Goal: Transaction & Acquisition: Purchase product/service

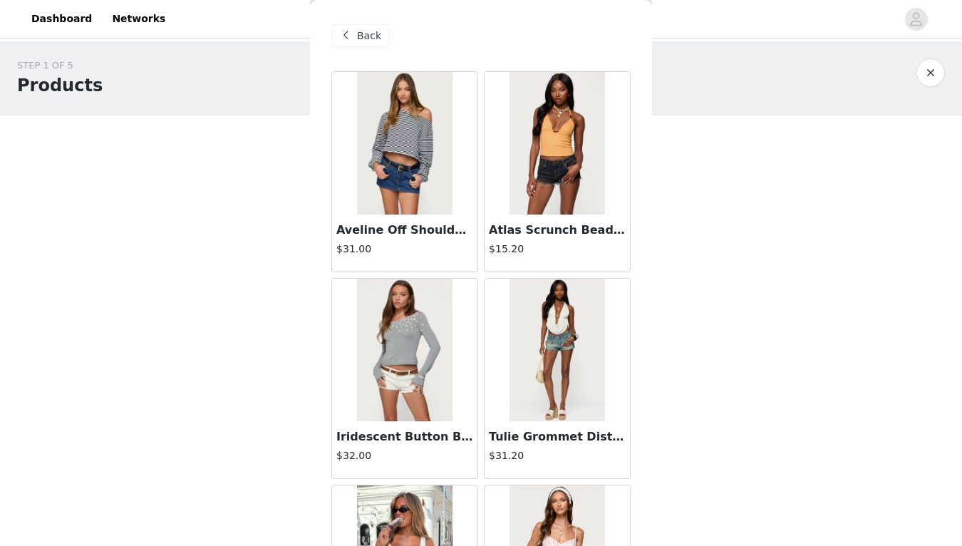
scroll to position [103, 0]
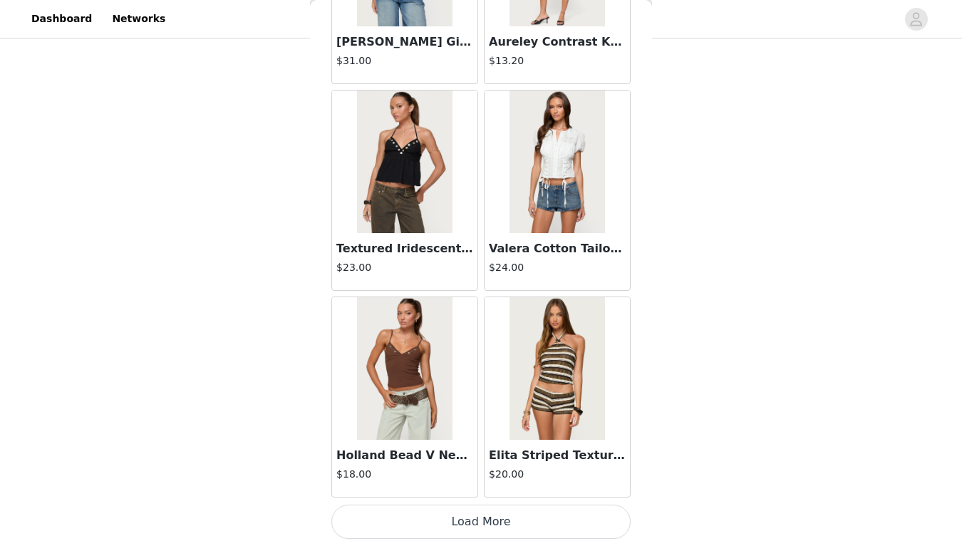
click at [453, 525] on button "Load More" at bounding box center [480, 522] width 299 height 34
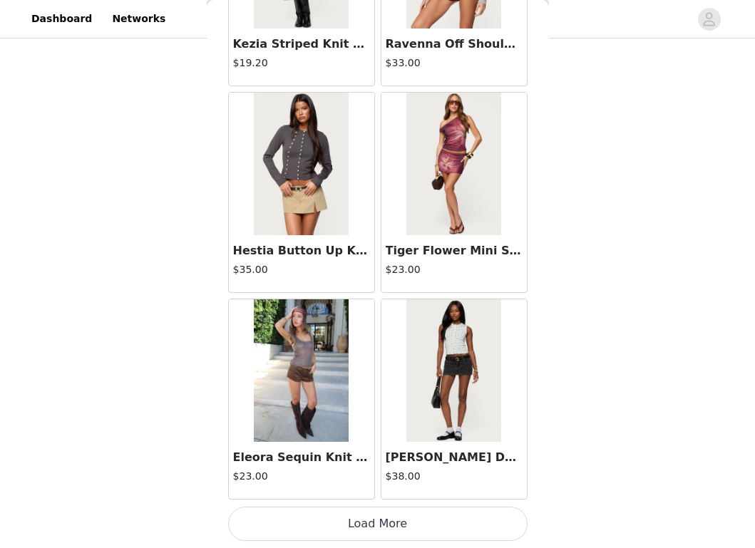
scroll to position [7834, 0]
click at [389, 534] on button "Load More" at bounding box center [377, 524] width 299 height 34
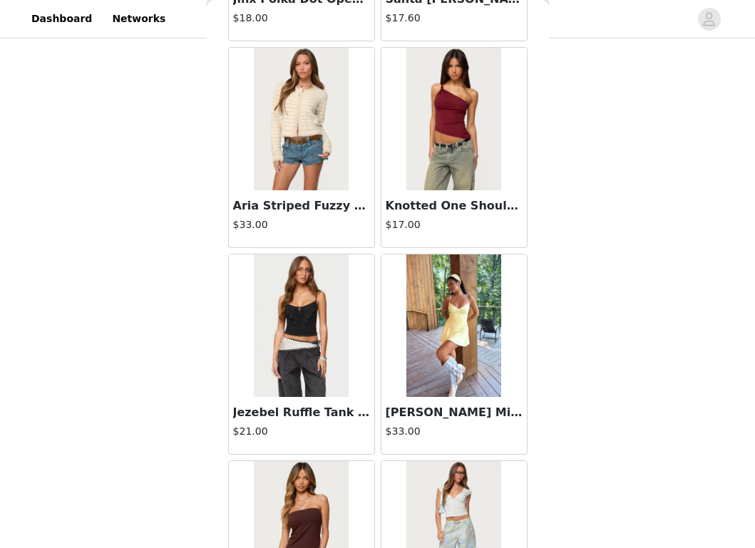
scroll to position [9901, 0]
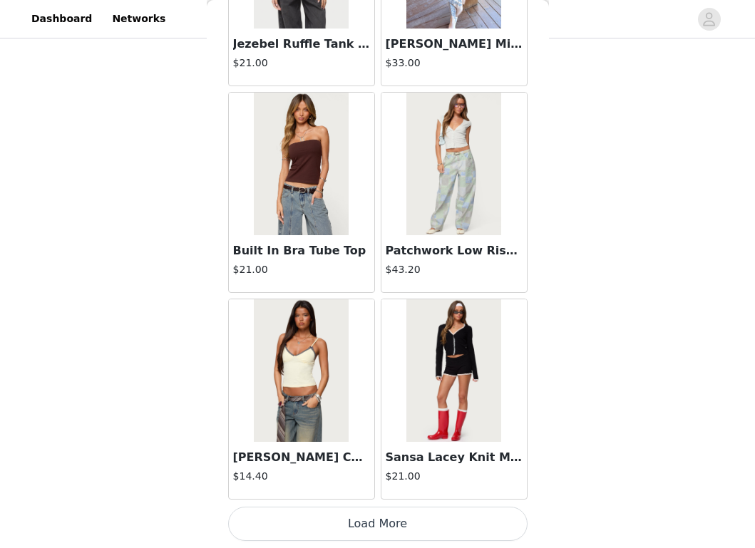
click at [389, 528] on button "Load More" at bounding box center [377, 524] width 299 height 34
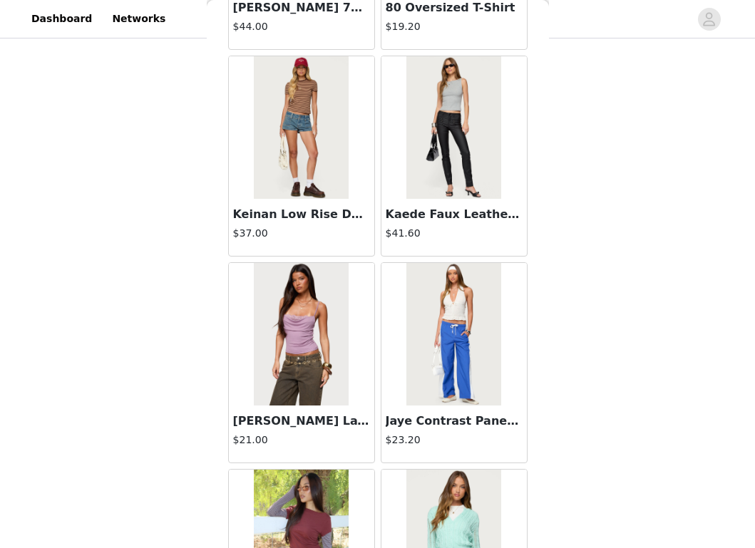
scroll to position [11968, 0]
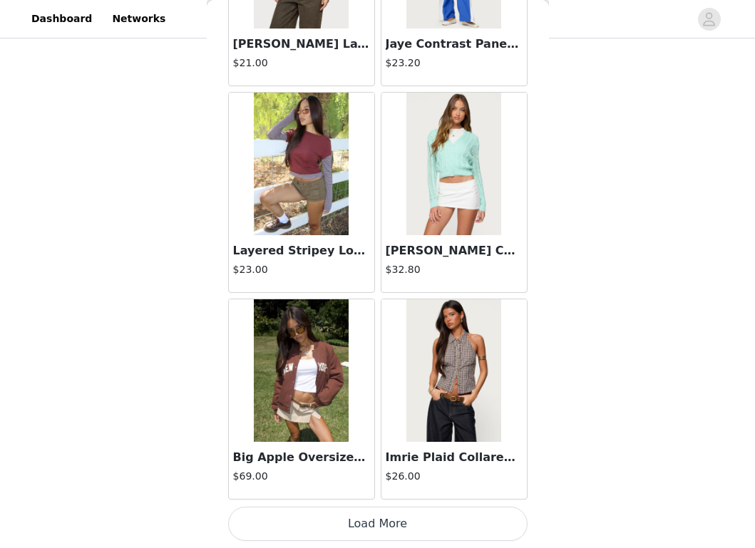
click at [349, 530] on button "Load More" at bounding box center [377, 524] width 299 height 34
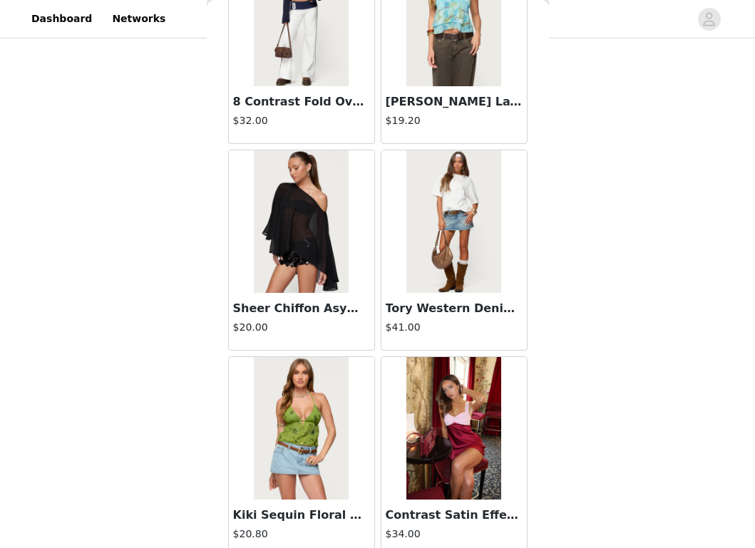
scroll to position [14035, 0]
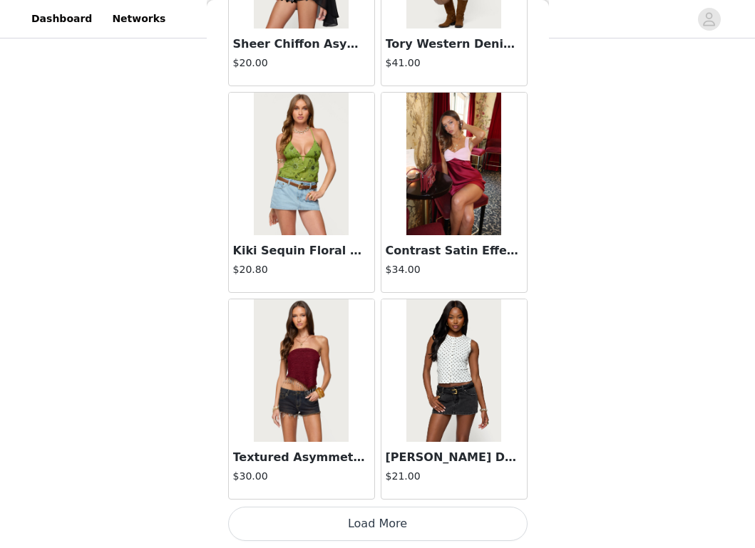
click at [433, 521] on button "Load More" at bounding box center [377, 524] width 299 height 34
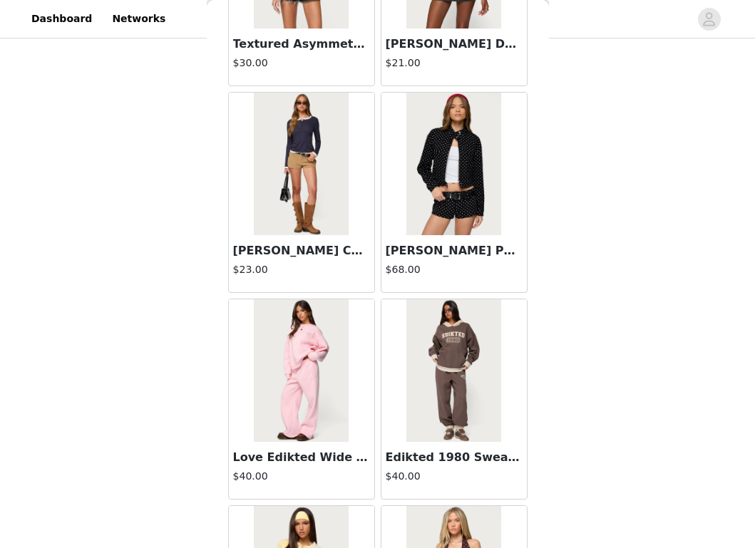
scroll to position [14412, 0]
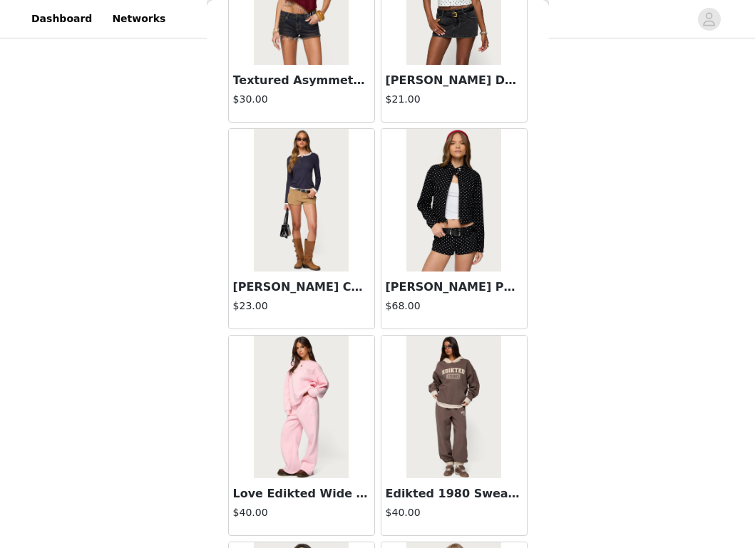
click at [302, 265] on img at bounding box center [301, 200] width 95 height 143
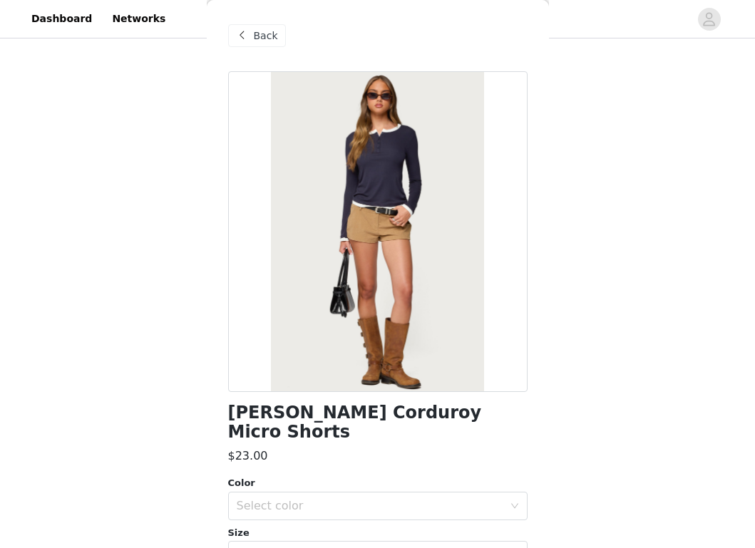
scroll to position [130, 0]
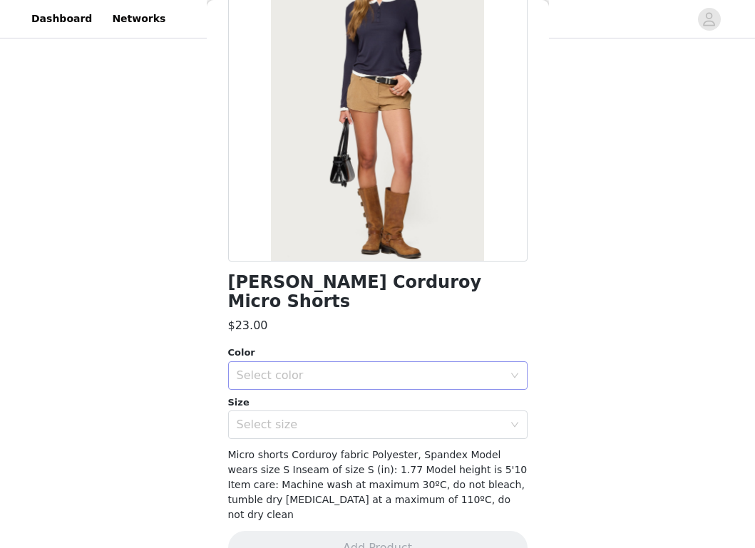
click at [383, 369] on div "Select color" at bounding box center [370, 376] width 267 height 14
click at [364, 386] on li "TAN" at bounding box center [377, 387] width 299 height 23
click at [358, 448] on div "Micro shorts Corduroy fabric Polyester, Spandex Model wears size S Inseam of si…" at bounding box center [377, 485] width 299 height 75
click at [358, 418] on div "Select size" at bounding box center [373, 424] width 273 height 27
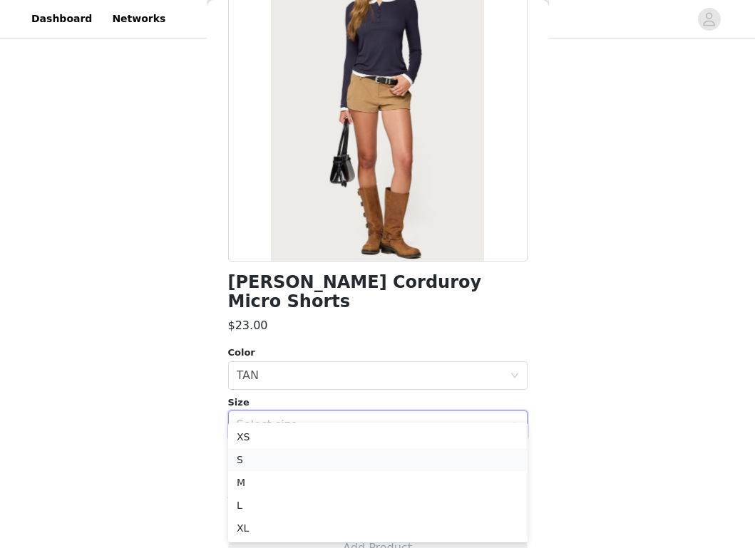
click at [346, 465] on li "S" at bounding box center [377, 459] width 299 height 23
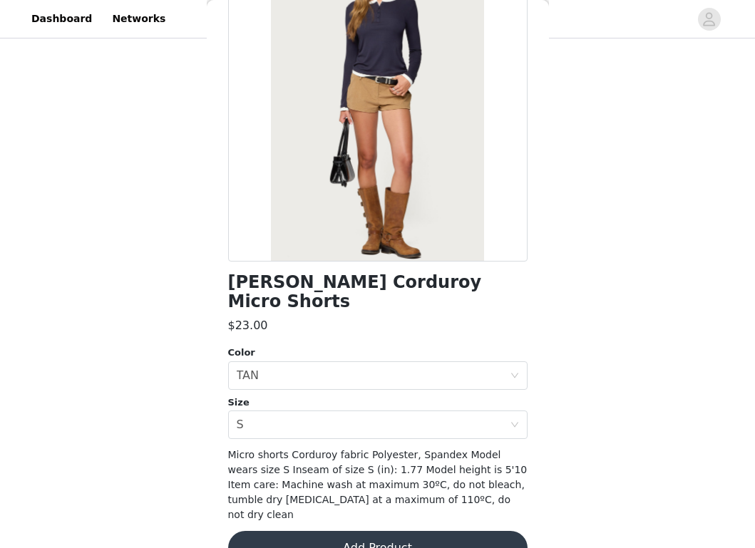
click at [348, 531] on button "Add Product" at bounding box center [377, 548] width 299 height 34
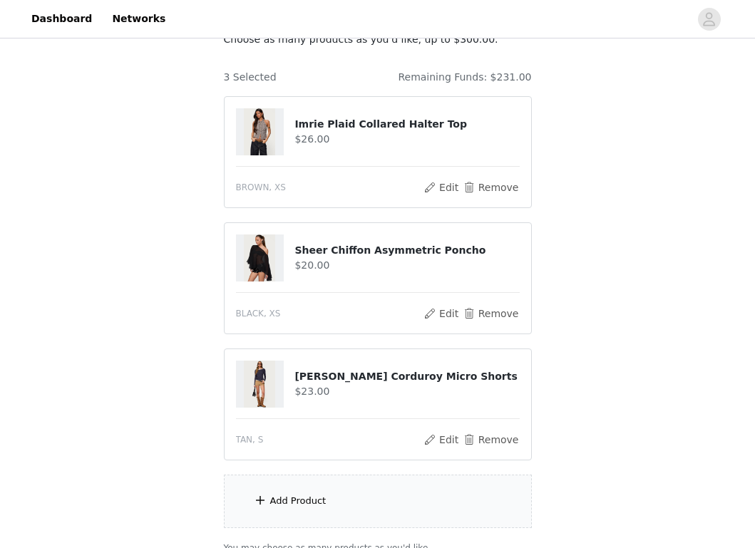
click at [347, 516] on div "Add Product" at bounding box center [378, 501] width 308 height 53
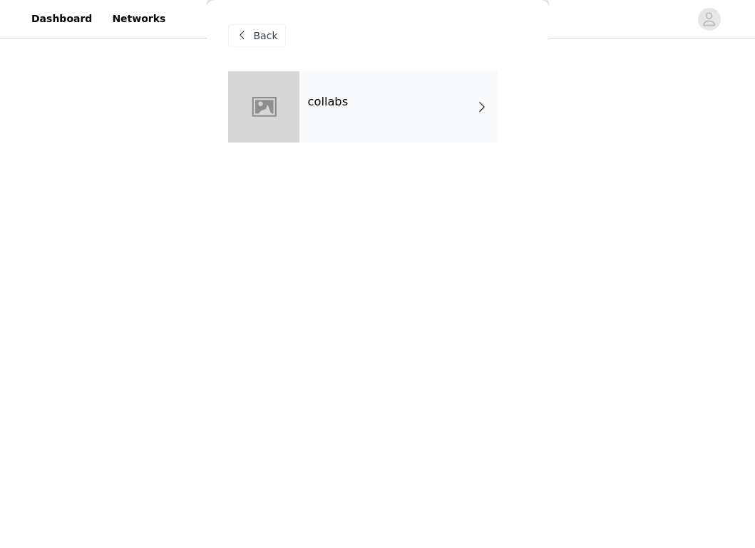
click at [367, 118] on div "collabs" at bounding box center [398, 106] width 198 height 71
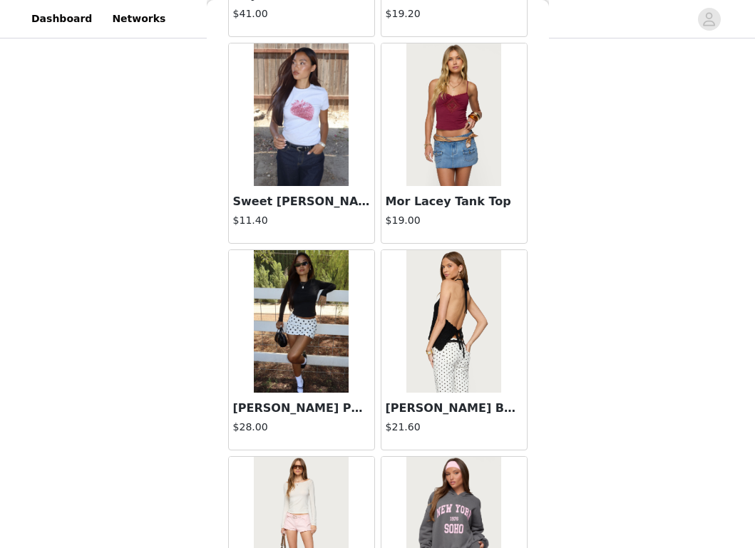
scroll to position [1633, 0]
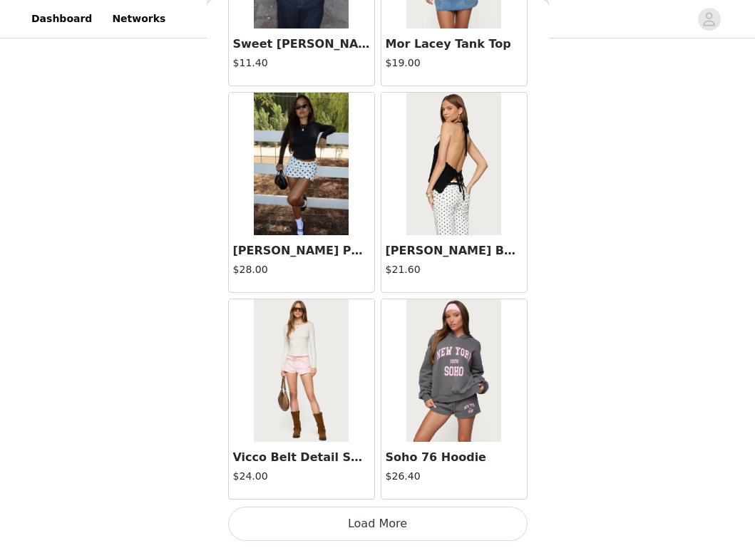
click at [334, 527] on button "Load More" at bounding box center [377, 524] width 299 height 34
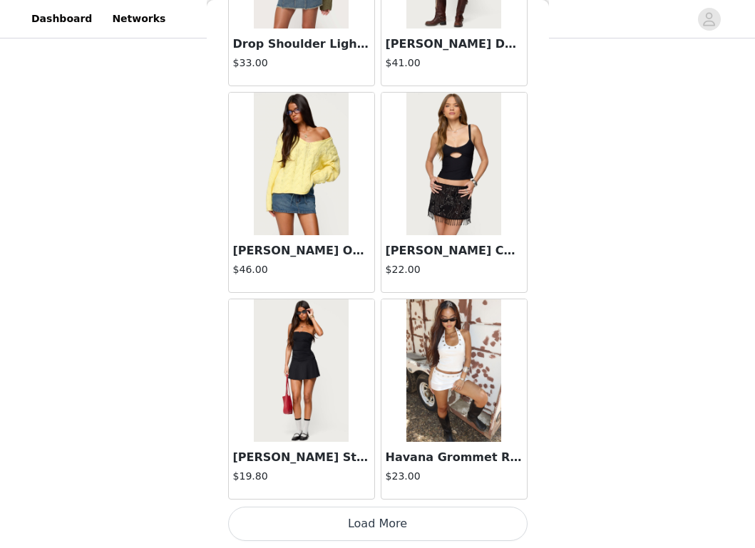
click at [334, 527] on button "Load More" at bounding box center [377, 524] width 299 height 34
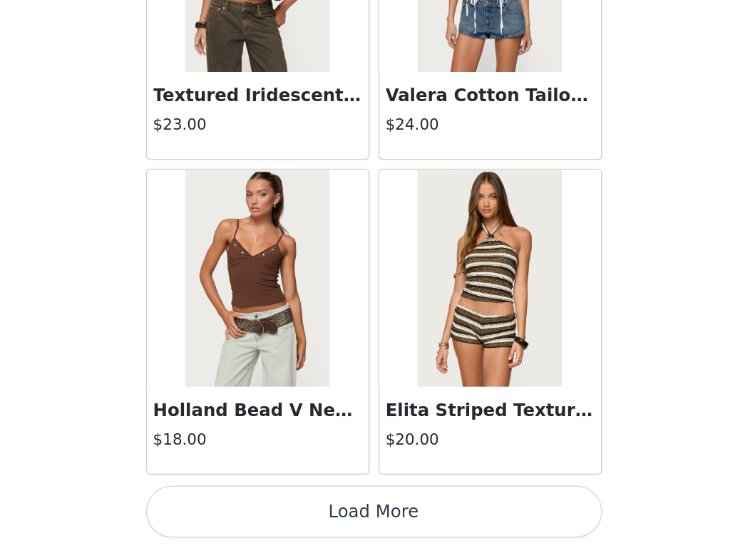
scroll to position [227, 0]
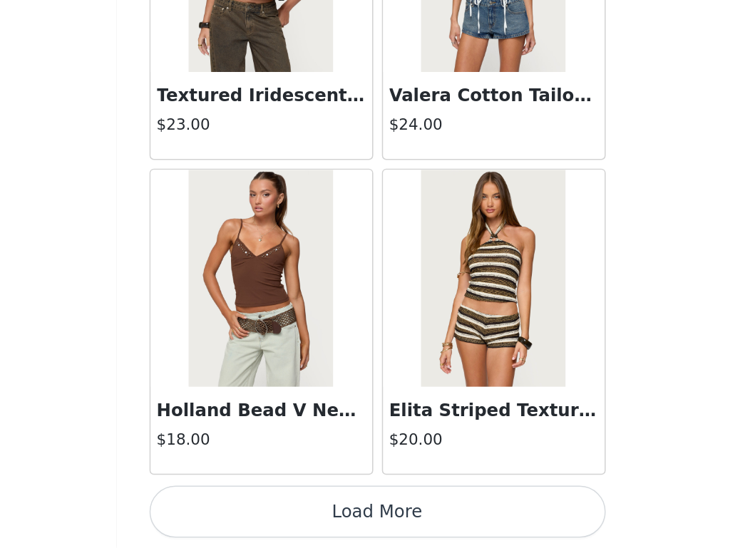
click at [380, 525] on button "Load More" at bounding box center [377, 524] width 299 height 34
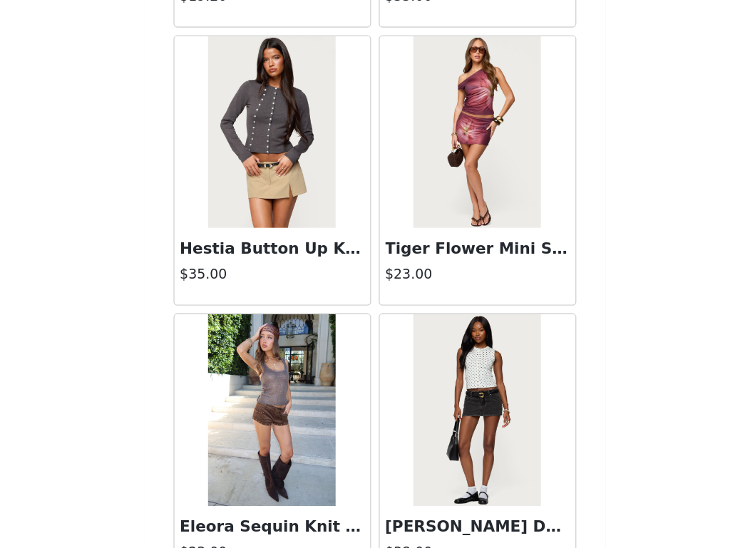
scroll to position [7834, 0]
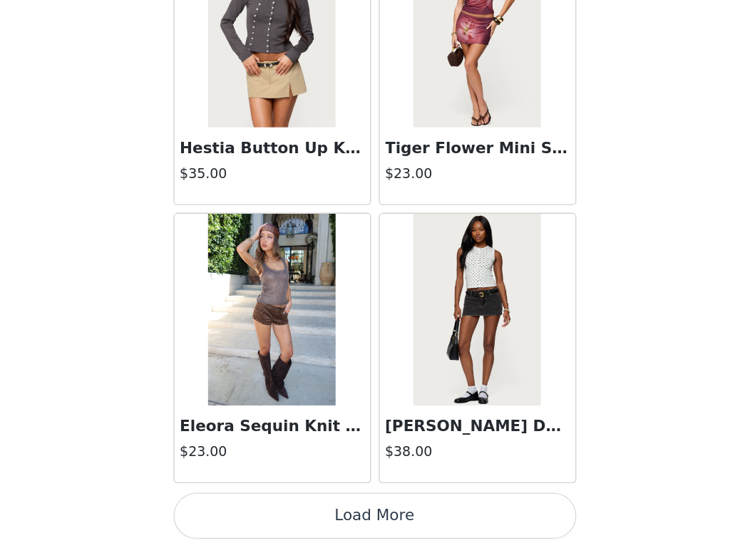
click at [363, 527] on button "Load More" at bounding box center [377, 524] width 299 height 34
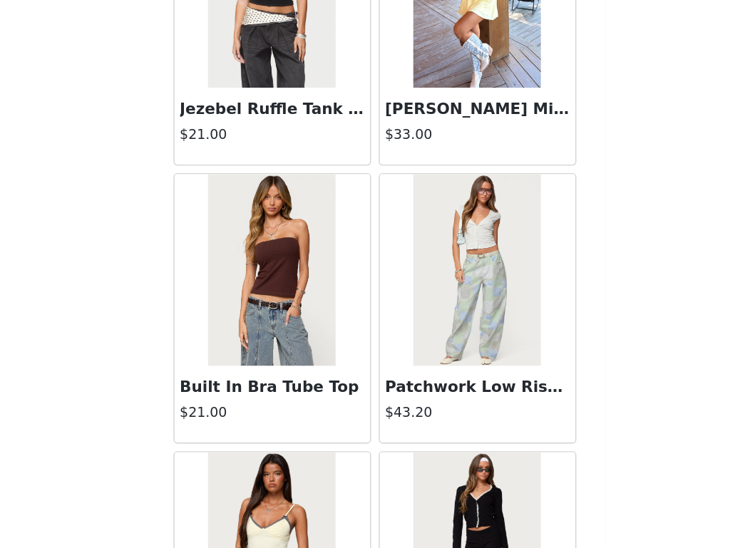
scroll to position [9901, 0]
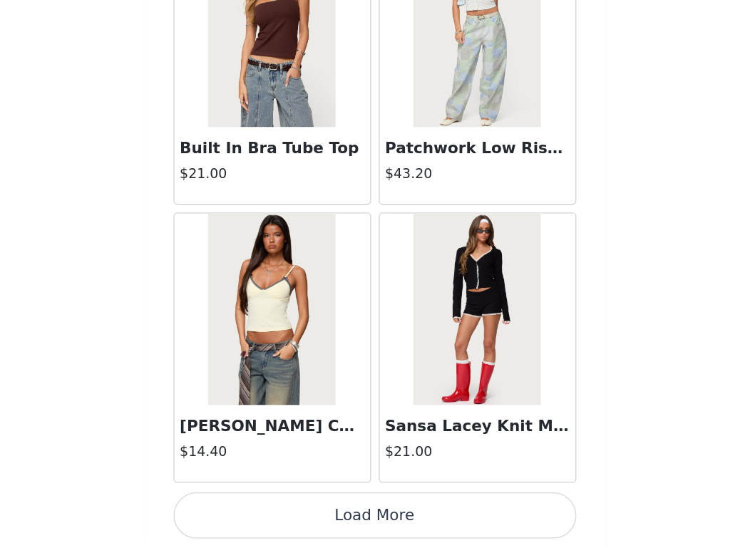
click at [362, 528] on button "Load More" at bounding box center [377, 524] width 299 height 34
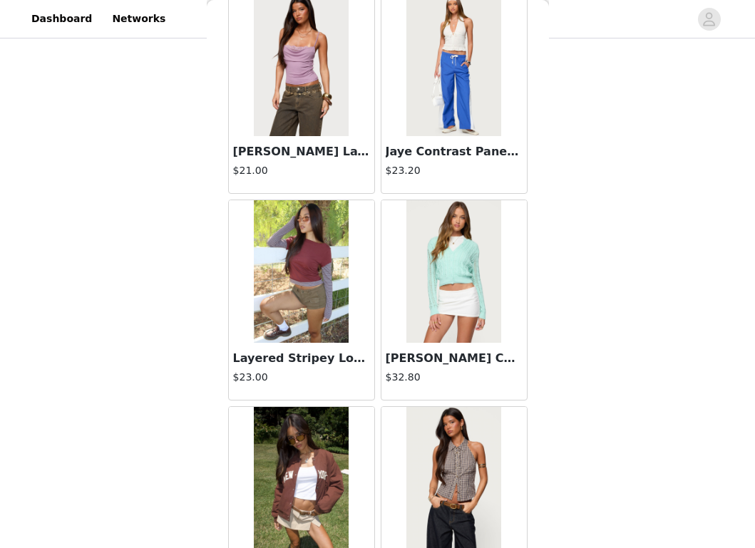
scroll to position [11968, 0]
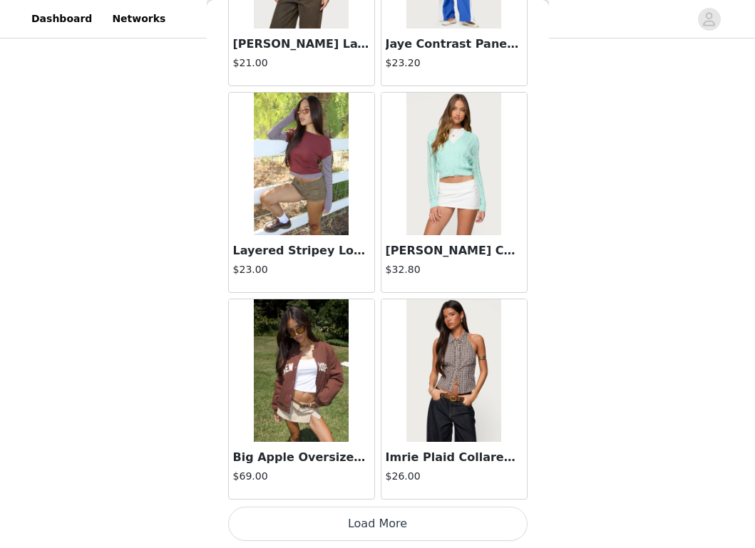
click at [311, 535] on button "Load More" at bounding box center [377, 524] width 299 height 34
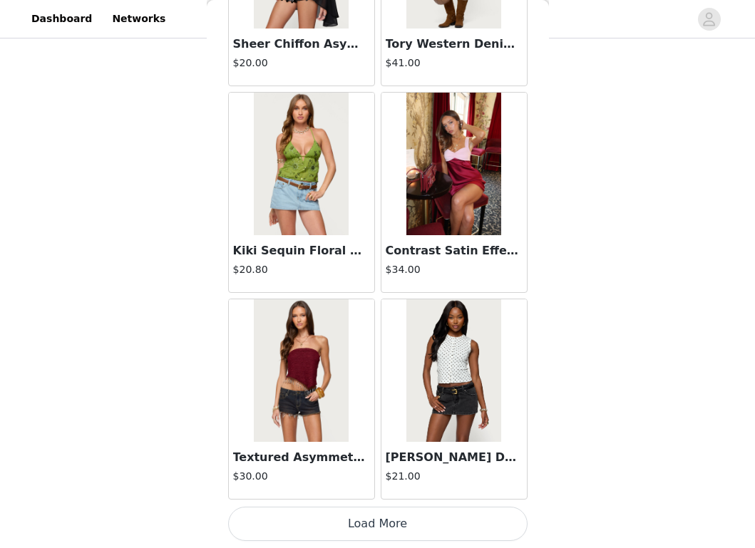
scroll to position [227, 0]
click at [362, 507] on button "Load More" at bounding box center [377, 524] width 299 height 34
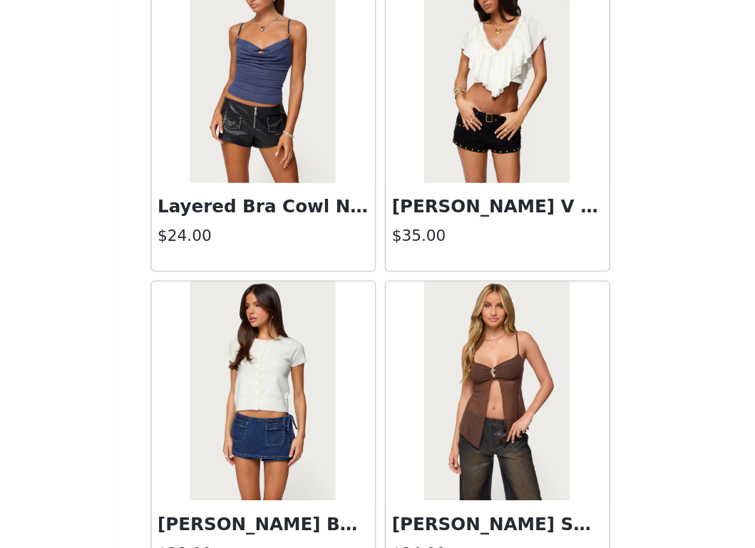
scroll to position [16102, 0]
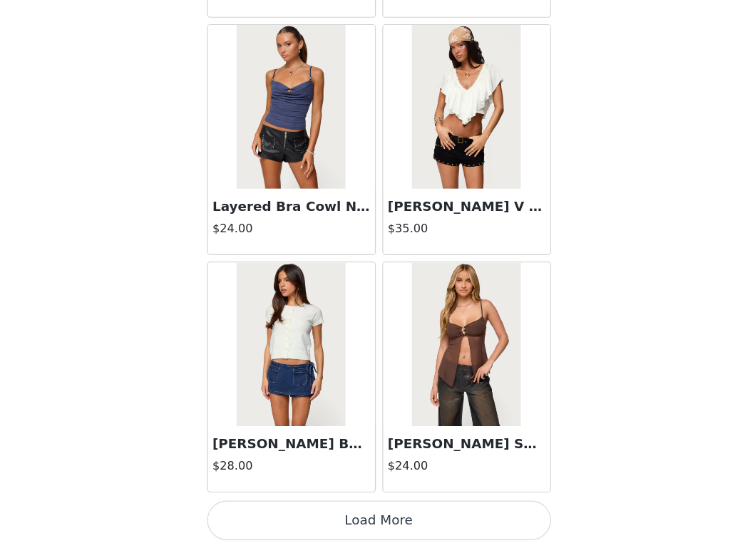
click at [369, 525] on button "Load More" at bounding box center [377, 524] width 299 height 34
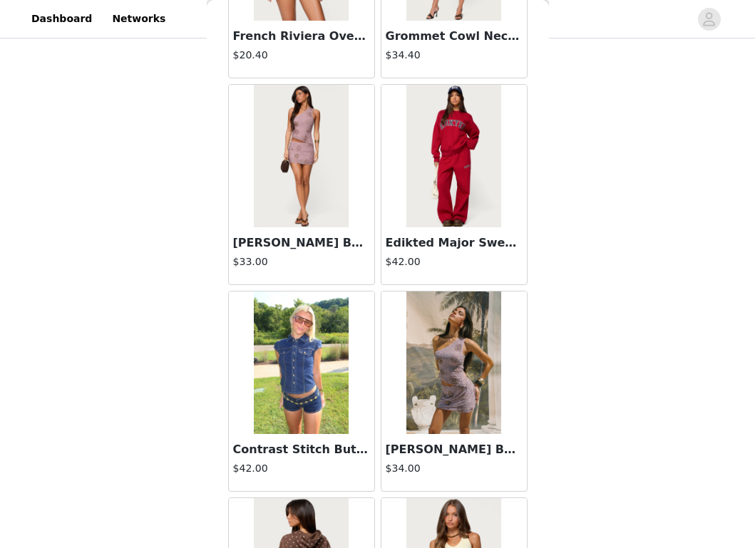
scroll to position [18169, 0]
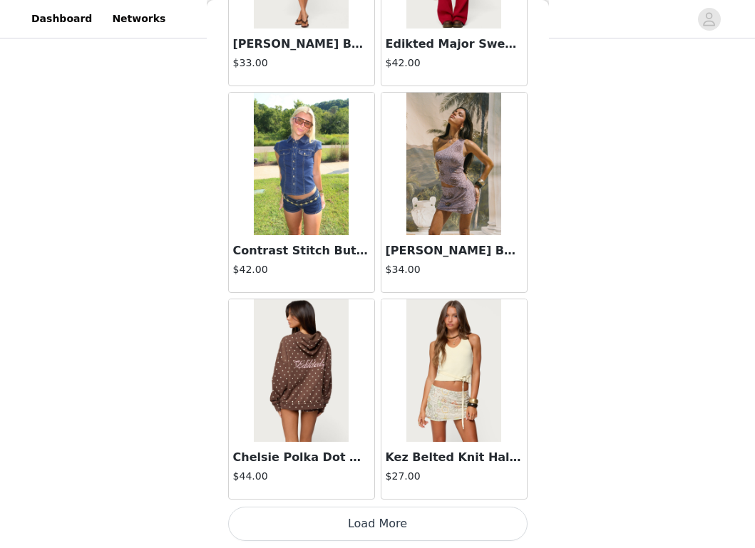
click at [388, 530] on button "Load More" at bounding box center [377, 524] width 299 height 34
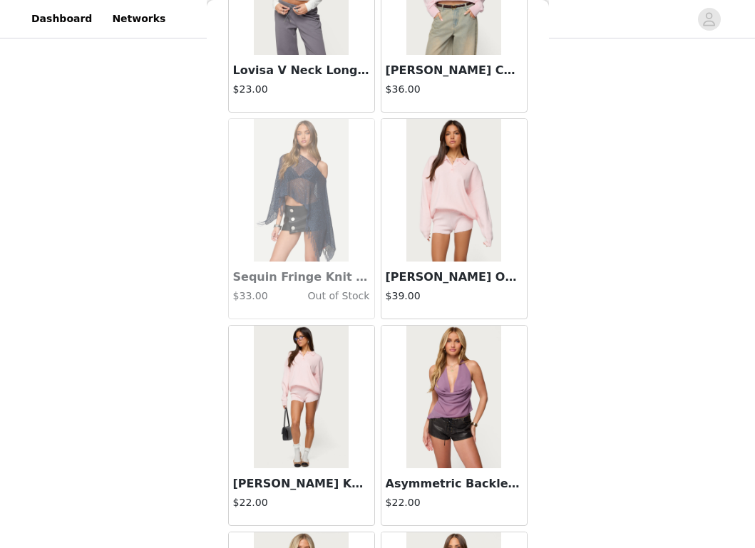
scroll to position [19794, 0]
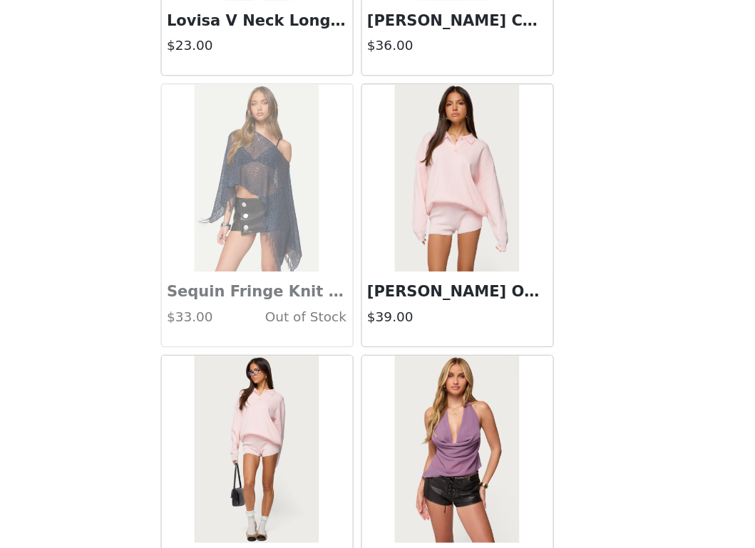
click at [441, 252] on img at bounding box center [453, 192] width 95 height 143
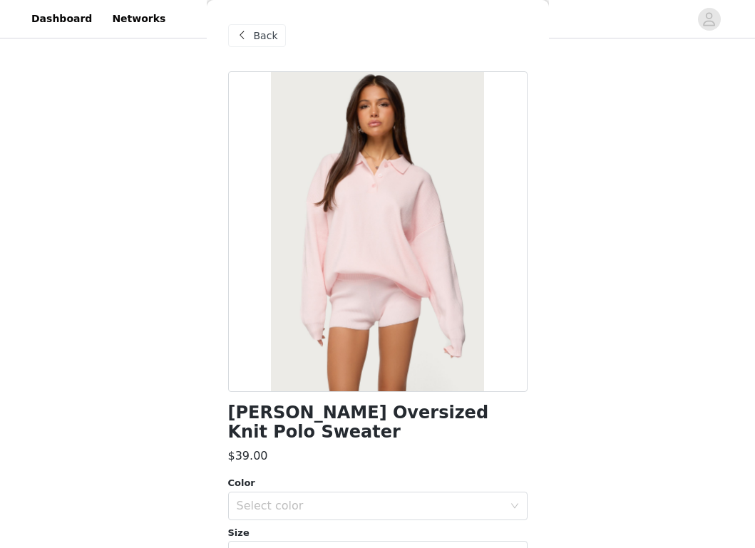
scroll to position [145, 0]
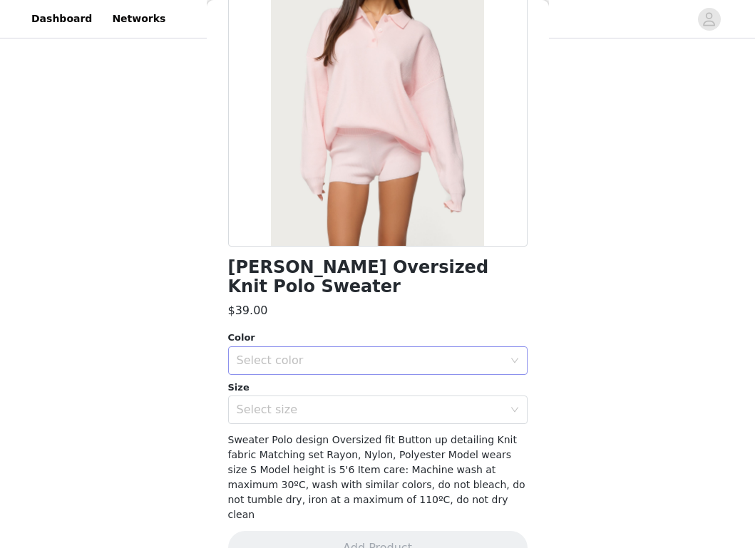
click at [416, 353] on div "Select color" at bounding box center [373, 360] width 273 height 27
click at [411, 376] on li "LIGHT PINK" at bounding box center [377, 372] width 299 height 23
click at [411, 403] on div "Select size" at bounding box center [370, 410] width 267 height 14
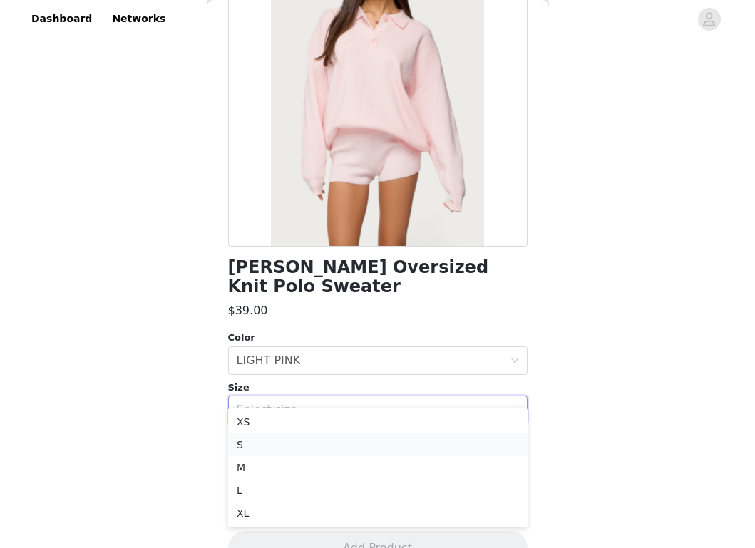
click at [399, 443] on li "S" at bounding box center [377, 444] width 299 height 23
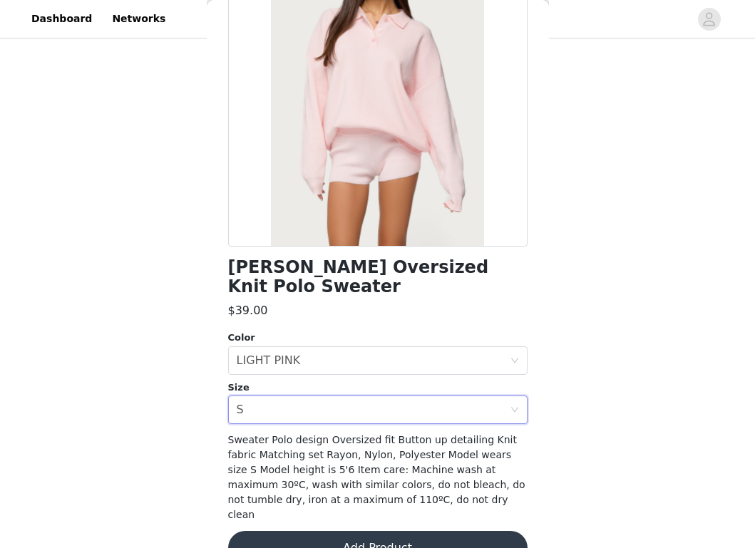
click at [399, 443] on div "Sweater Polo design Oversized fit Button up detailing Knit fabric Matching set …" at bounding box center [377, 478] width 299 height 90
click at [393, 531] on button "Add Product" at bounding box center [377, 548] width 299 height 34
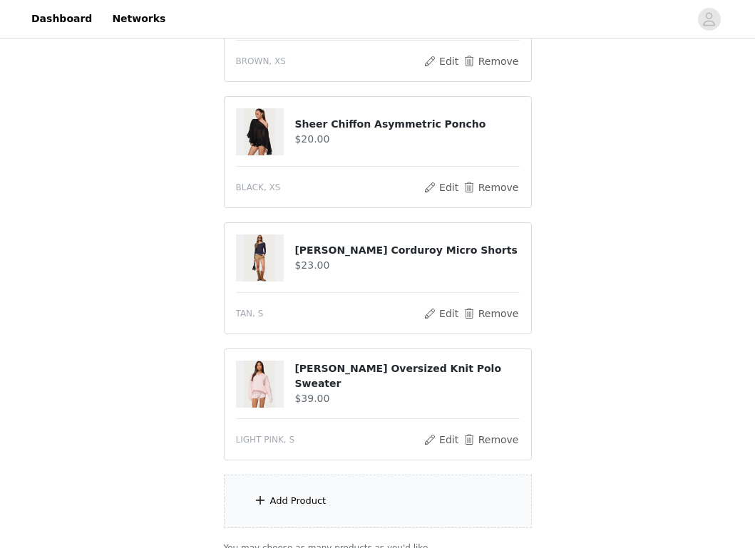
click at [393, 513] on div "Add Product" at bounding box center [378, 501] width 308 height 53
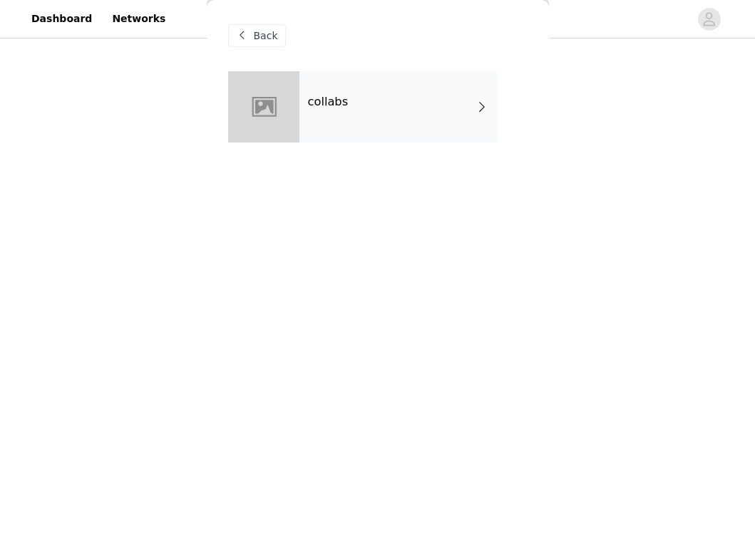
click at [354, 119] on div "collabs" at bounding box center [398, 106] width 198 height 71
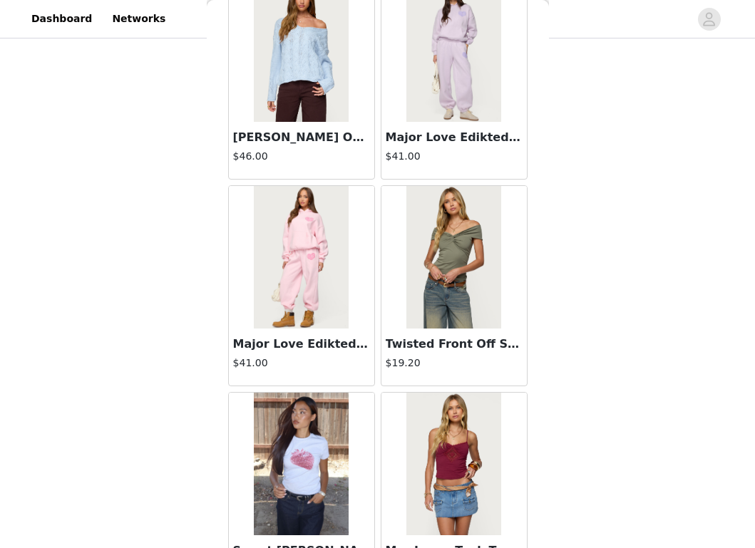
scroll to position [1633, 0]
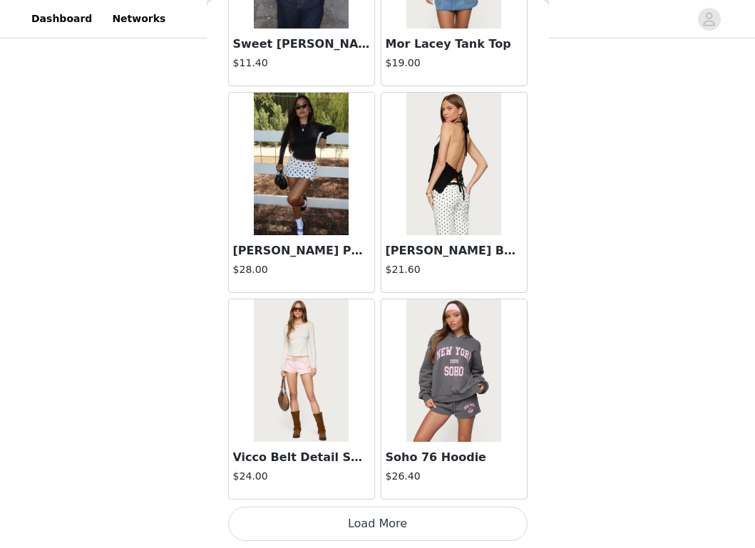
click at [366, 518] on button "Load More" at bounding box center [377, 524] width 299 height 34
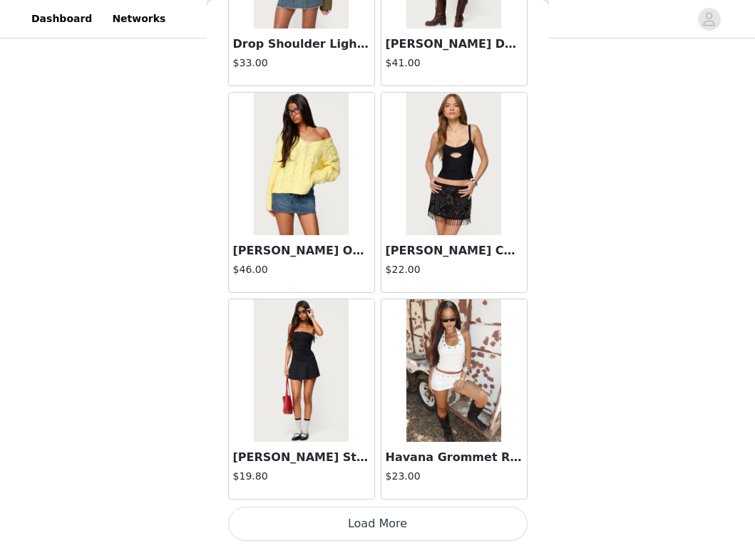
click at [366, 523] on button "Load More" at bounding box center [377, 524] width 299 height 34
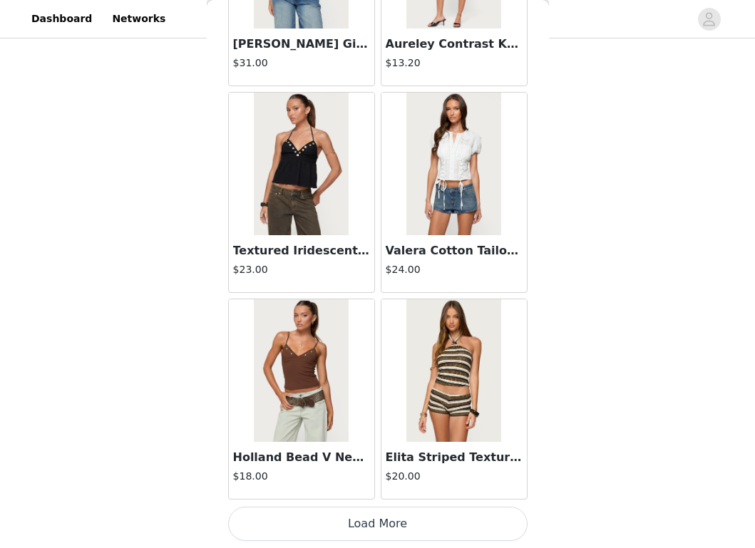
click at [366, 523] on button "Load More" at bounding box center [377, 524] width 299 height 34
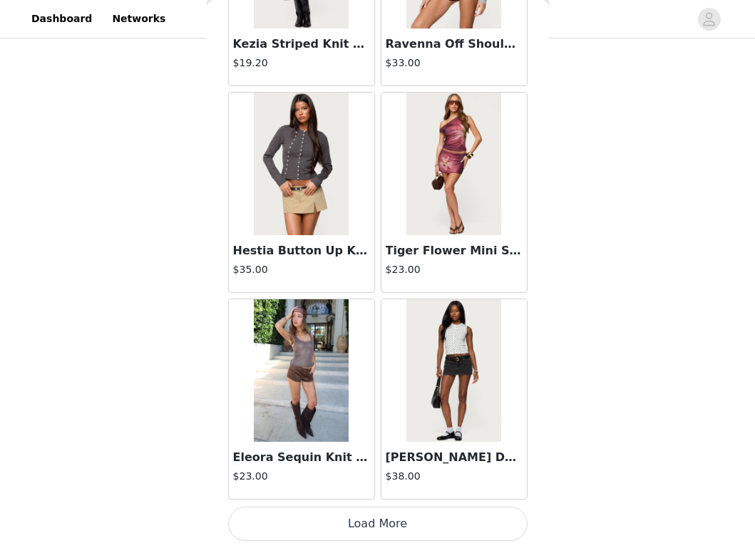
click at [366, 523] on button "Load More" at bounding box center [377, 524] width 299 height 34
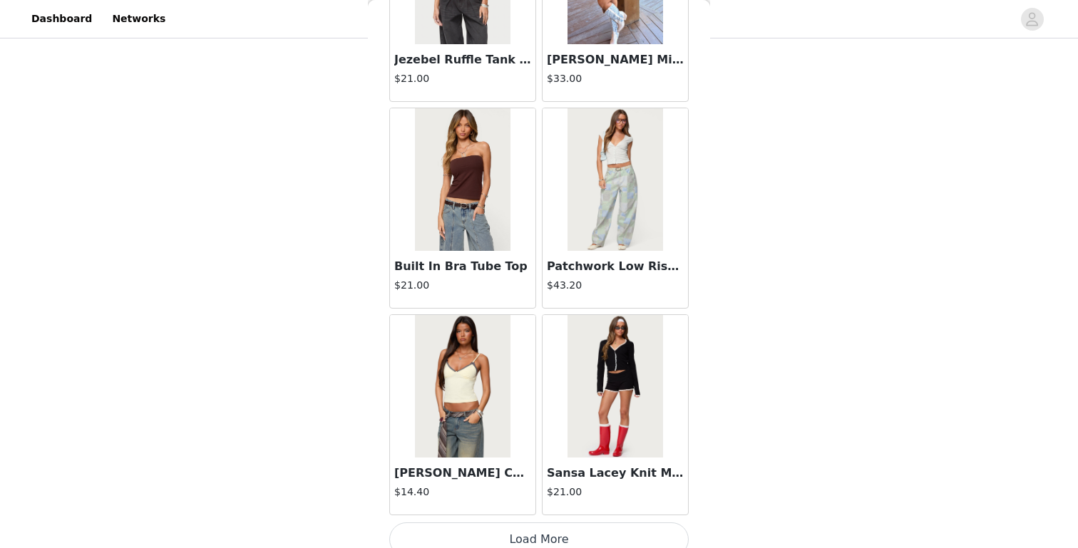
scroll to position [9901, 0]
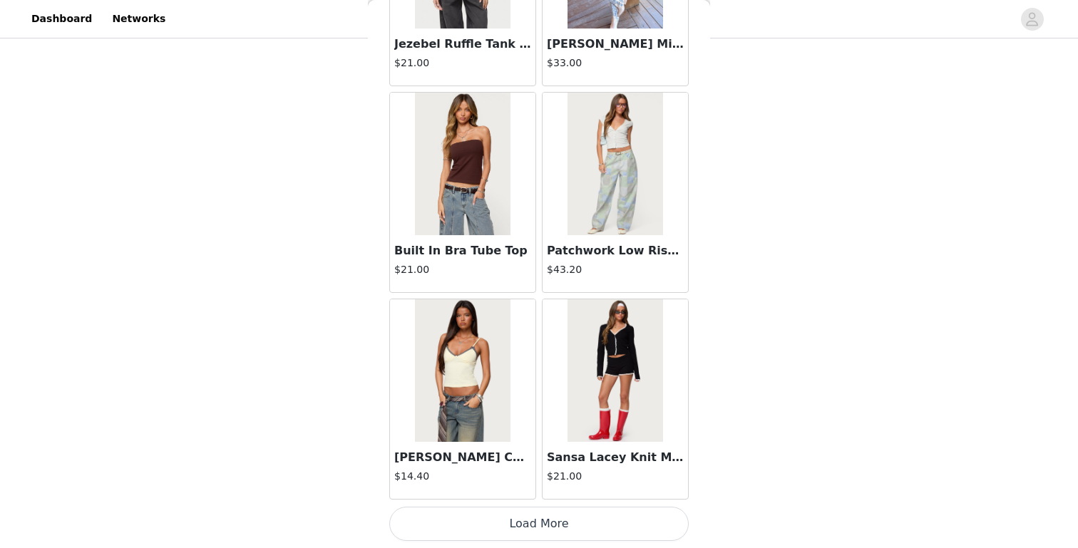
click at [574, 525] on button "Load More" at bounding box center [538, 524] width 299 height 34
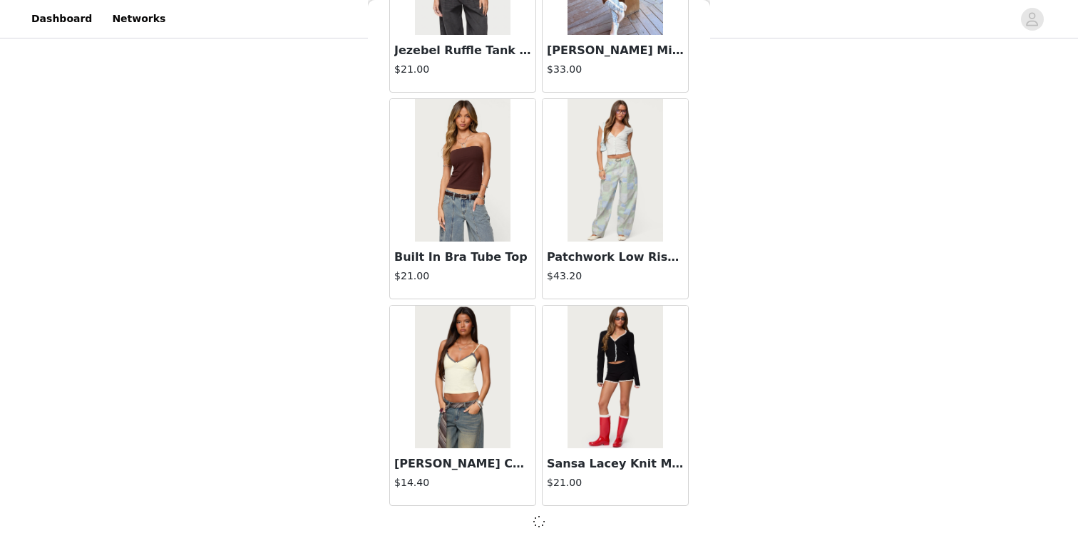
scroll to position [353, 0]
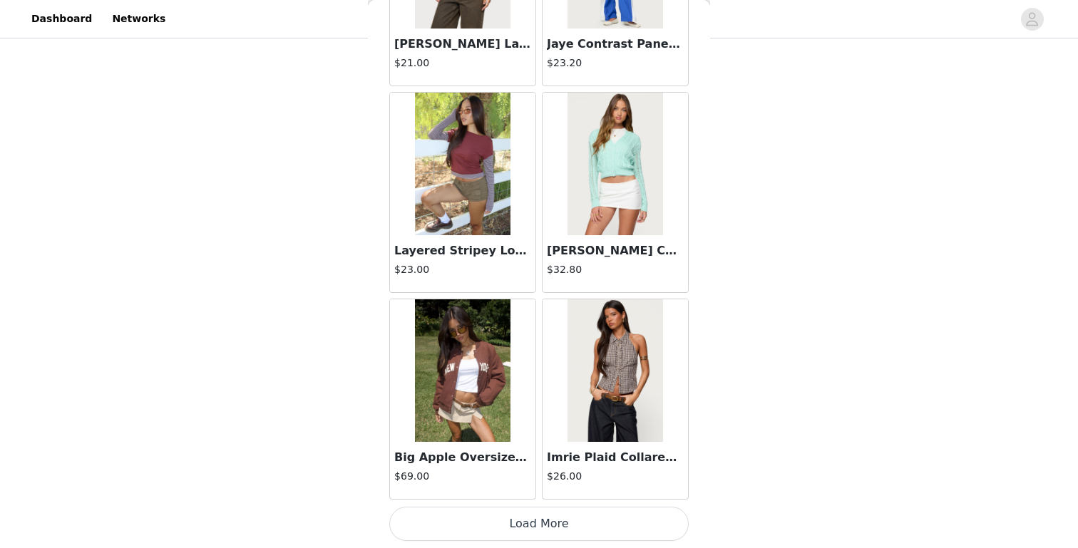
click at [574, 526] on button "Load More" at bounding box center [538, 524] width 299 height 34
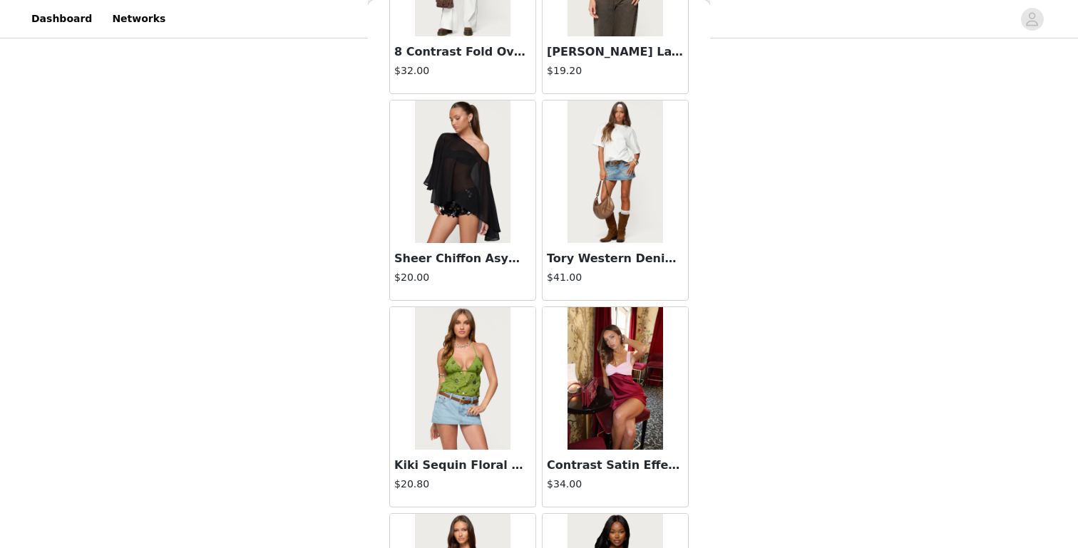
scroll to position [14035, 0]
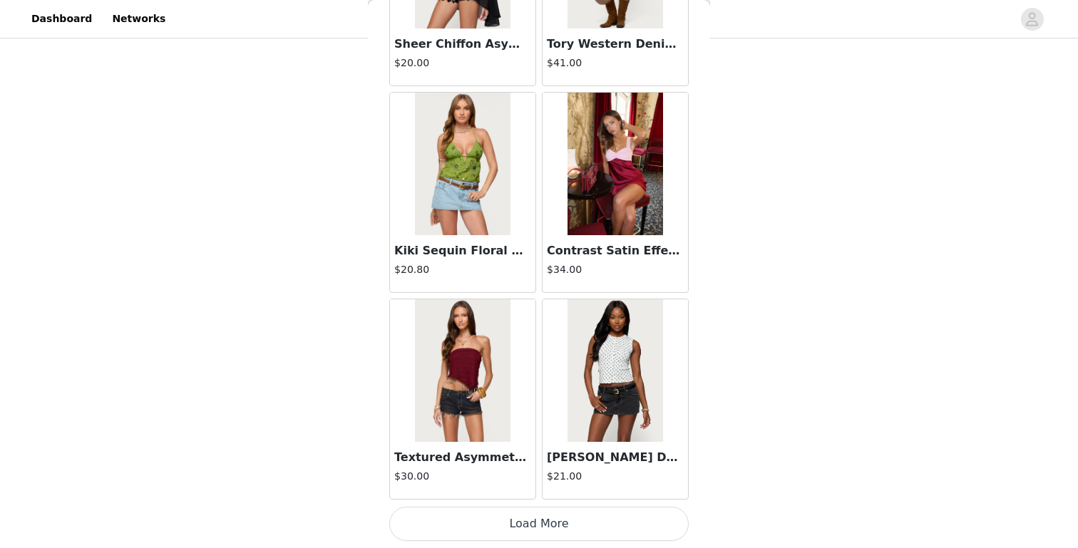
click at [543, 530] on button "Load More" at bounding box center [538, 524] width 299 height 34
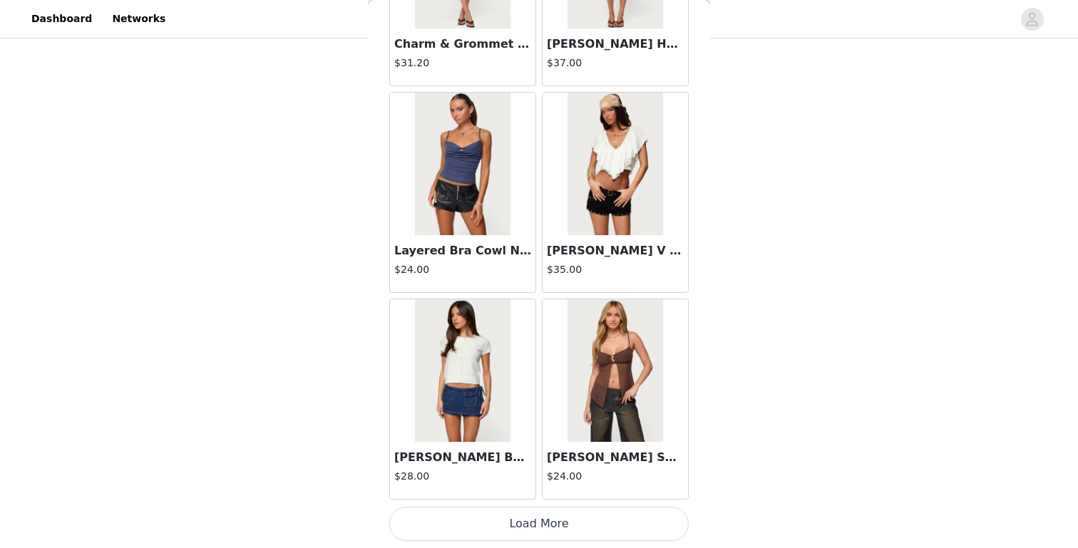
click at [543, 530] on button "Load More" at bounding box center [538, 524] width 299 height 34
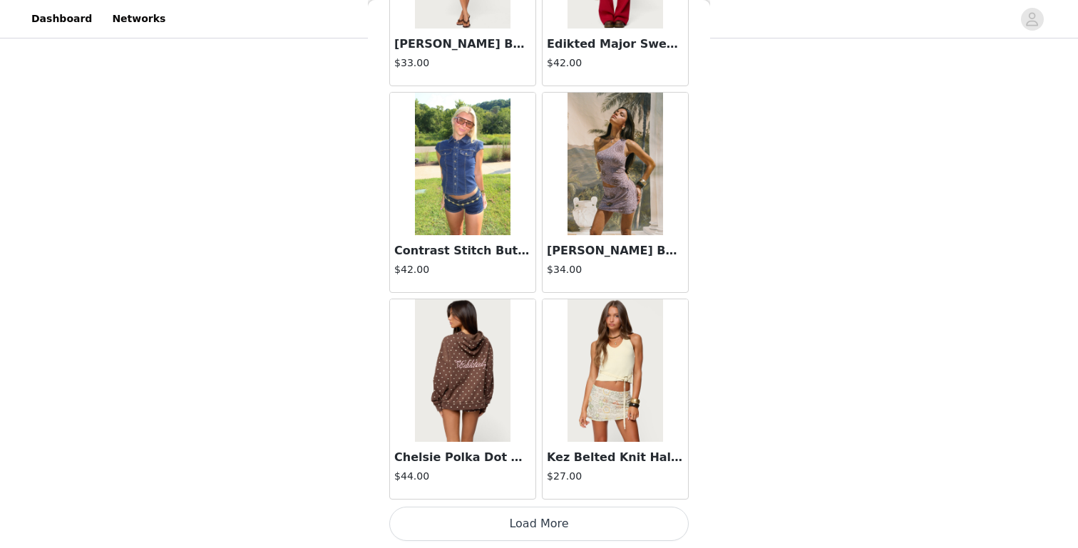
click at [543, 530] on button "Load More" at bounding box center [538, 524] width 299 height 34
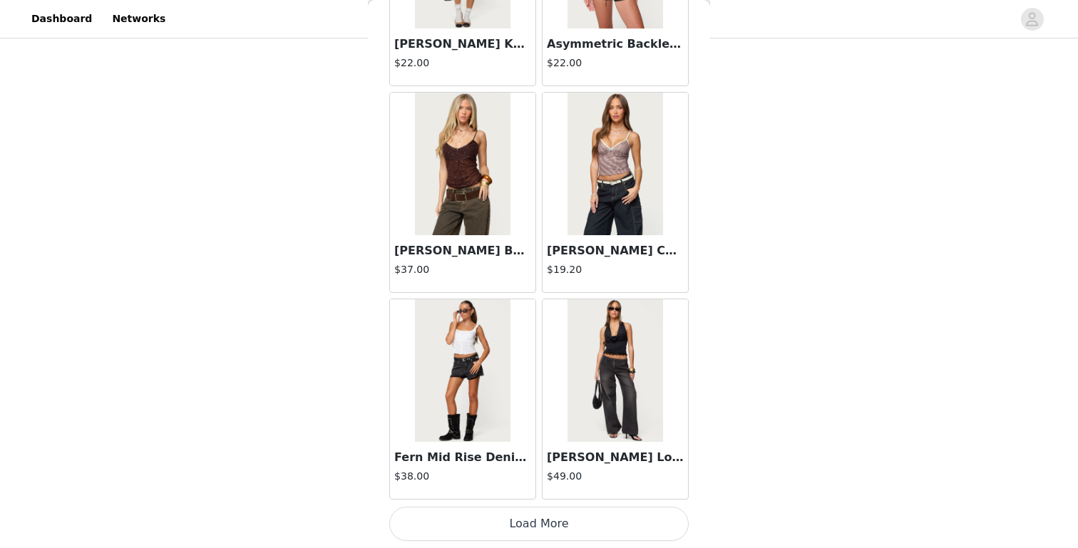
click at [543, 530] on button "Load More" at bounding box center [538, 524] width 299 height 34
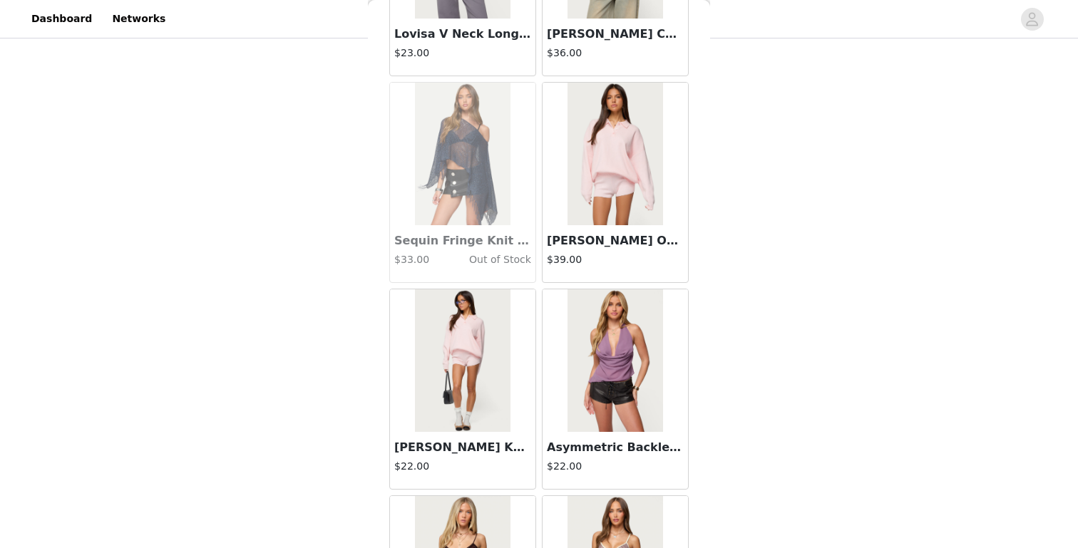
scroll to position [19830, 0]
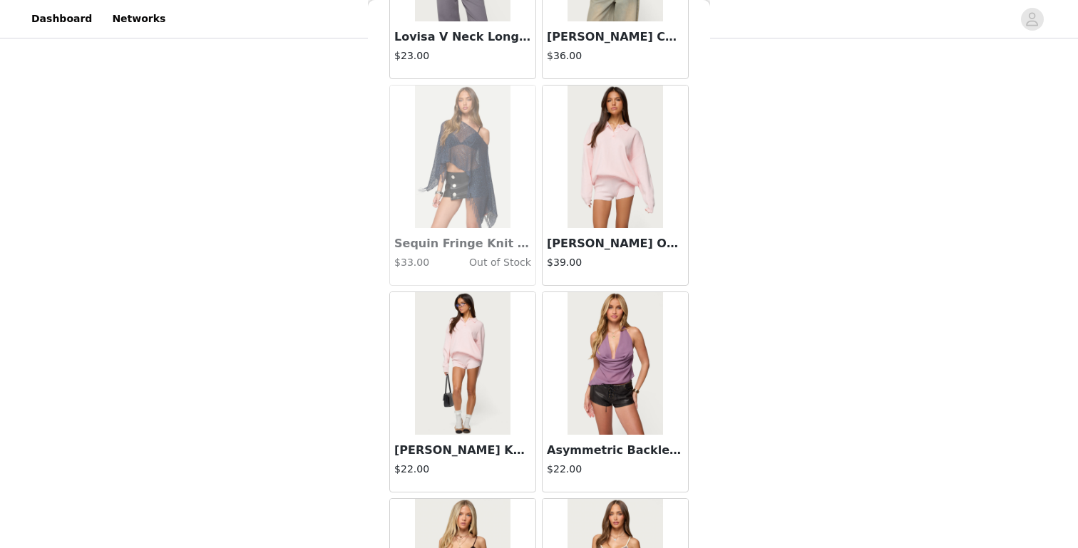
click at [452, 456] on h3 "[PERSON_NAME] Knit Shorts" at bounding box center [462, 450] width 137 height 17
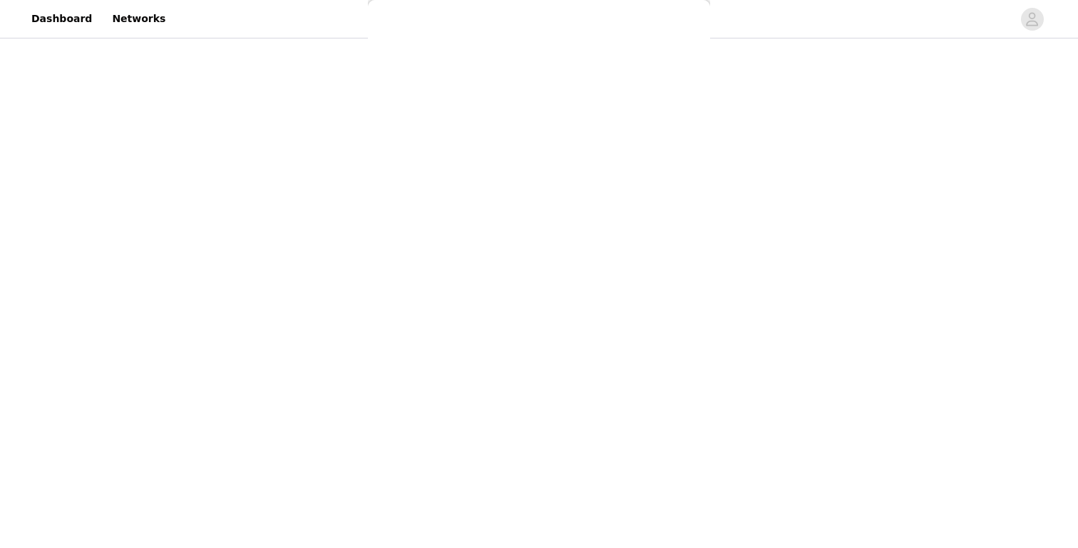
scroll to position [0, 0]
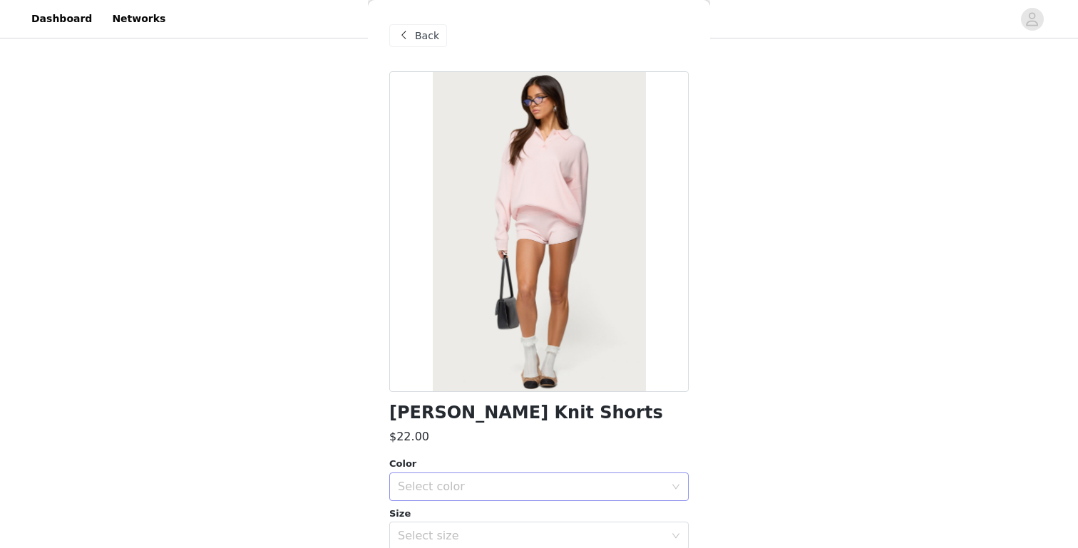
click at [450, 490] on div "Select color" at bounding box center [531, 487] width 267 height 14
click at [448, 522] on li "LIGHT PINK" at bounding box center [538, 518] width 299 height 23
click at [448, 522] on div "Select size" at bounding box center [534, 535] width 273 height 27
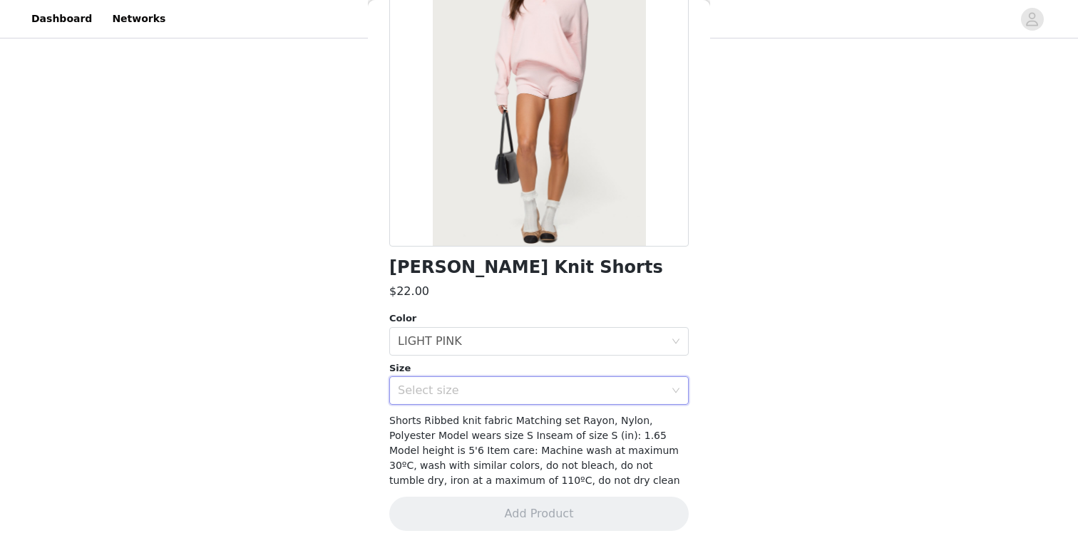
click at [520, 401] on div "Select size" at bounding box center [534, 390] width 273 height 27
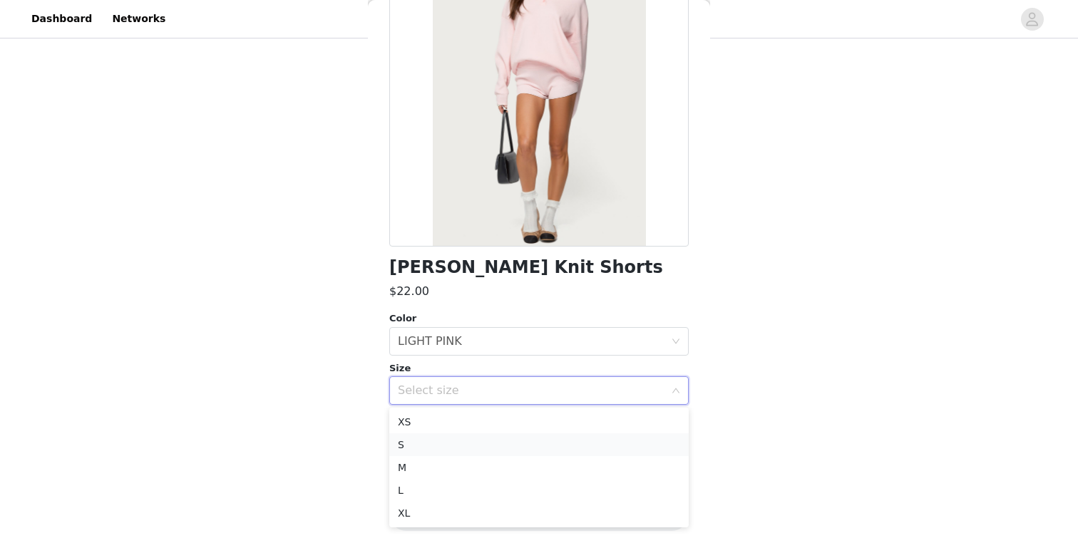
click at [505, 449] on li "S" at bounding box center [538, 444] width 299 height 23
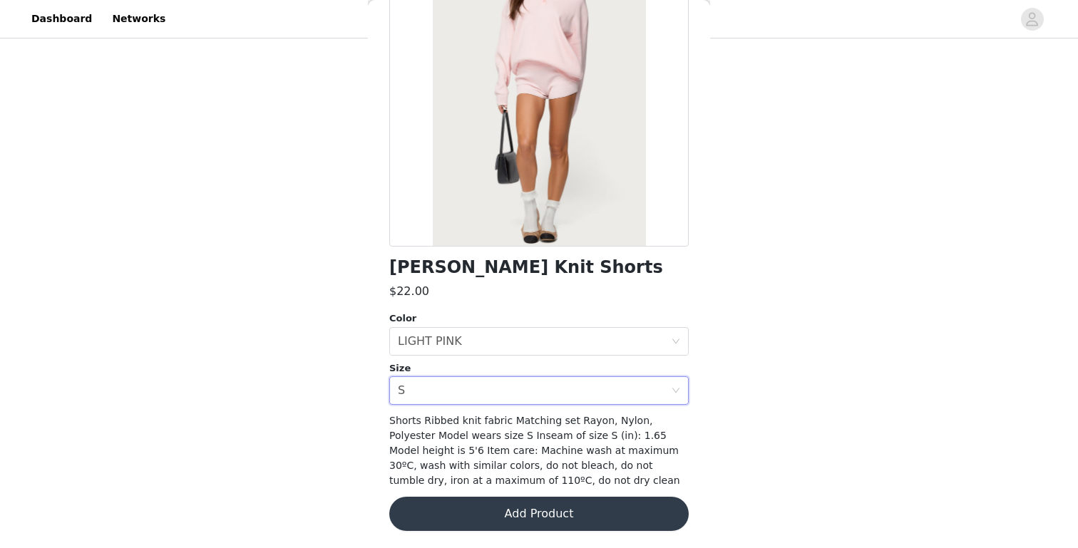
click at [501, 503] on button "Add Product" at bounding box center [538, 514] width 299 height 34
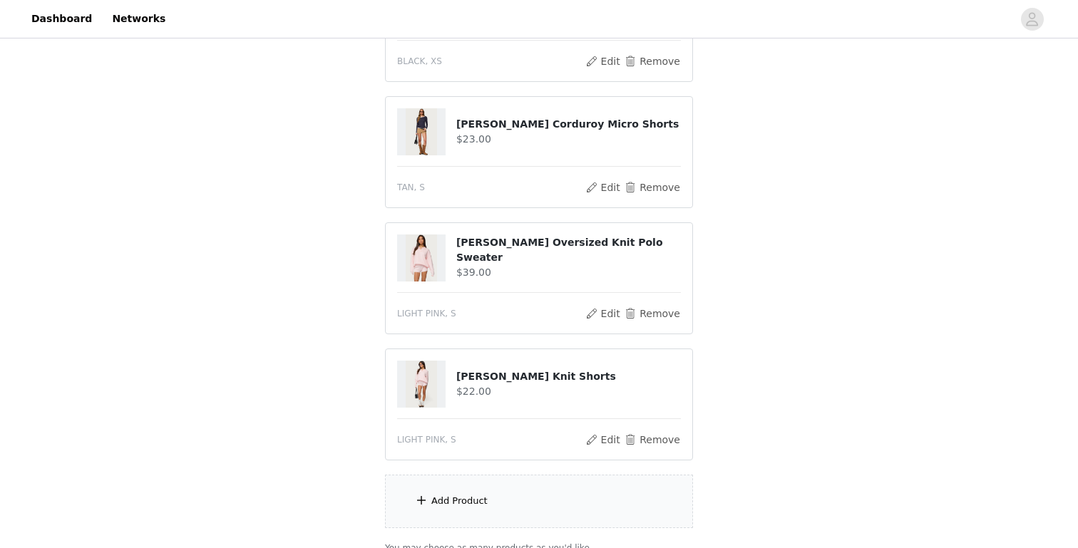
click at [499, 504] on div "Add Product" at bounding box center [539, 501] width 308 height 53
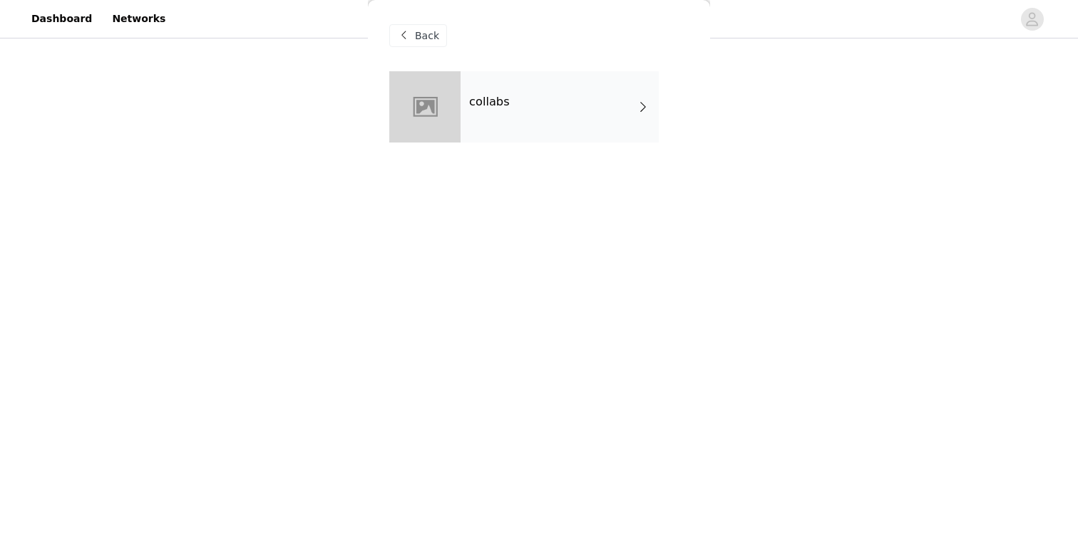
click at [500, 108] on h4 "collabs" at bounding box center [489, 102] width 41 height 13
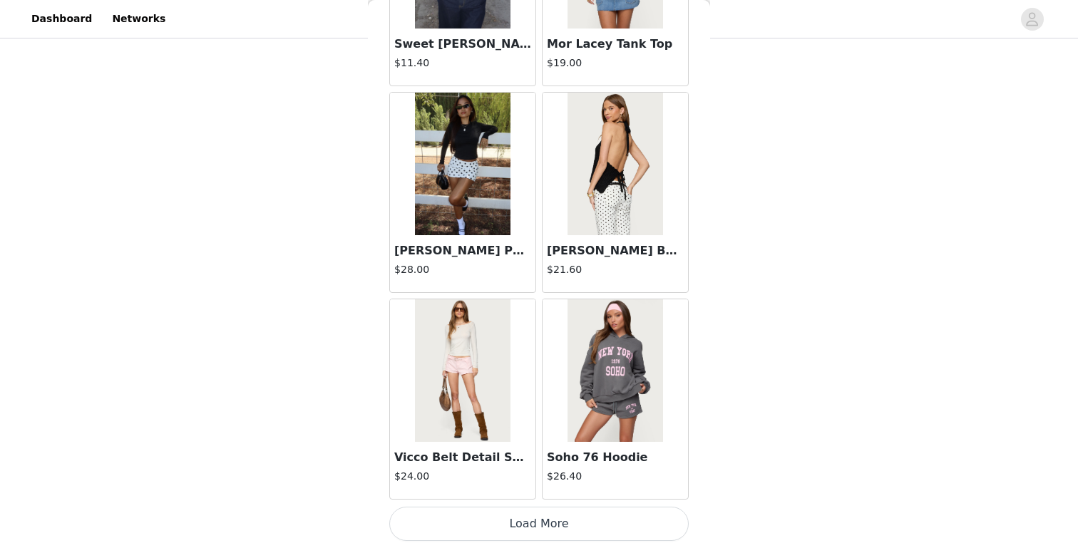
scroll to position [479, 0]
click at [515, 537] on button "Load More" at bounding box center [538, 524] width 299 height 34
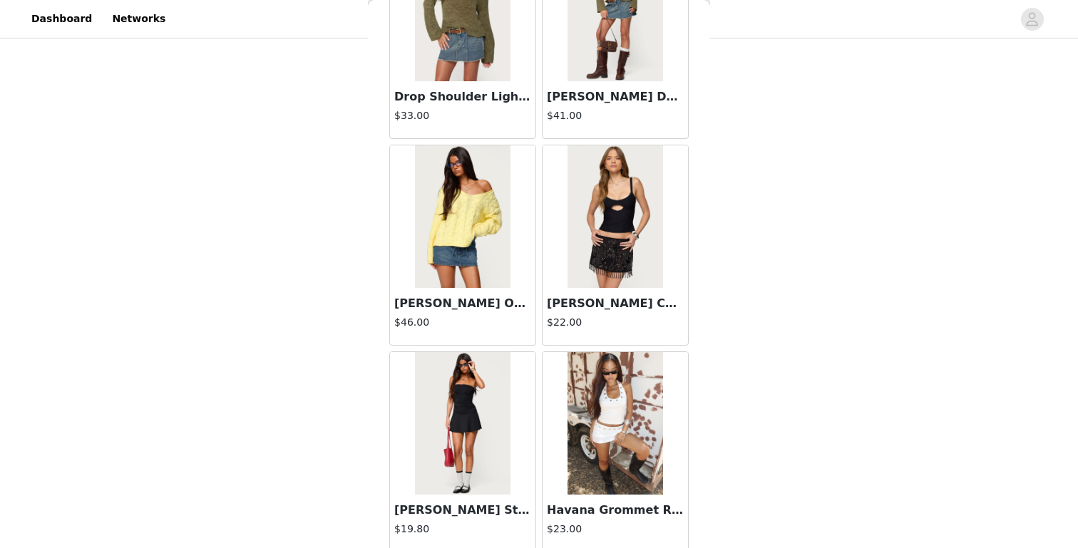
scroll to position [3700, 0]
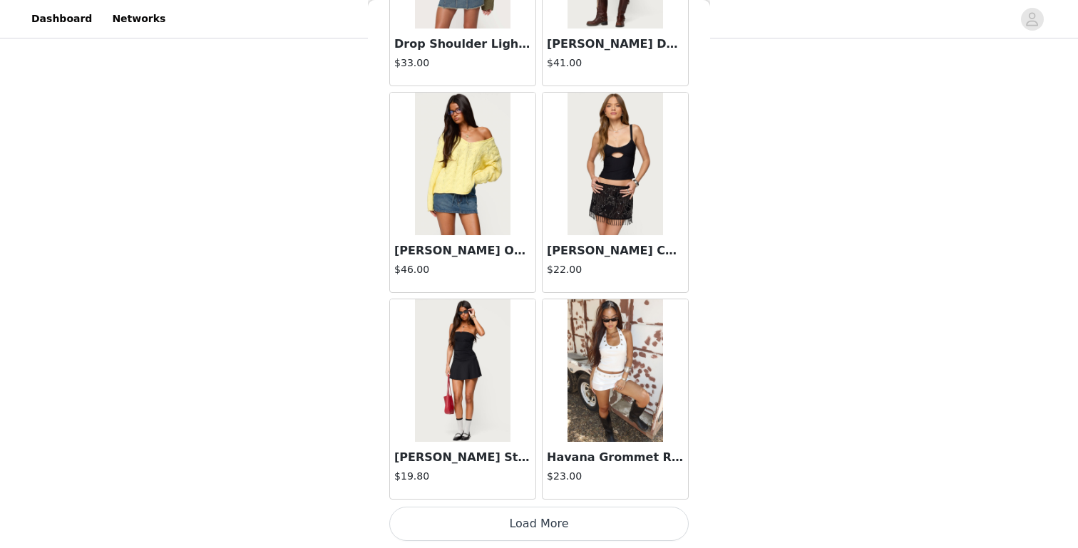
click at [517, 525] on button "Load More" at bounding box center [538, 524] width 299 height 34
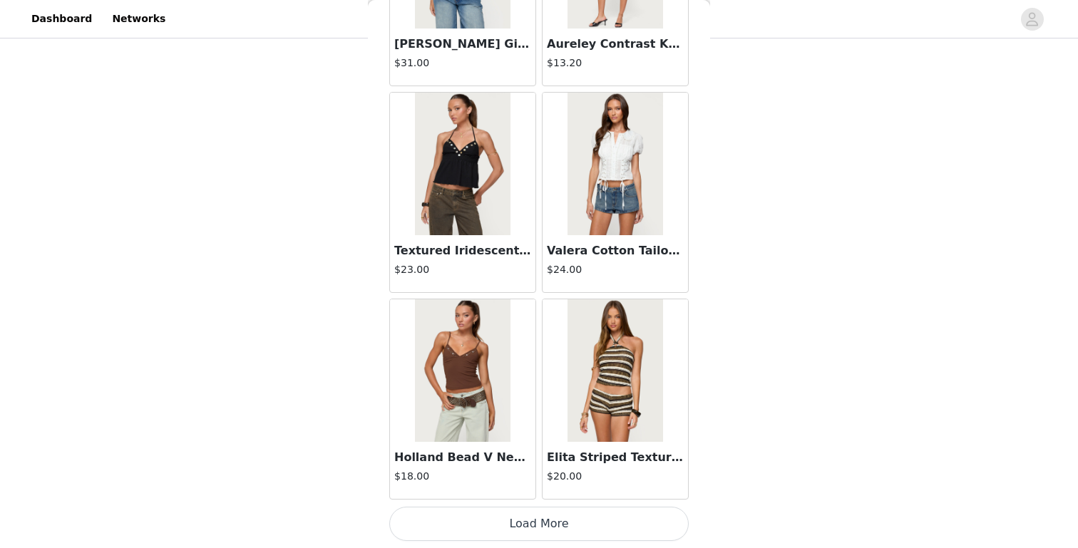
click at [517, 525] on button "Load More" at bounding box center [538, 524] width 299 height 34
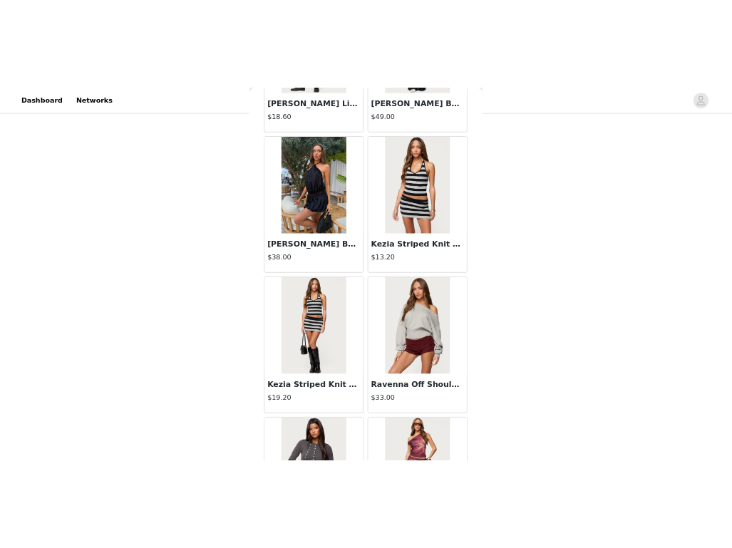
scroll to position [7834, 0]
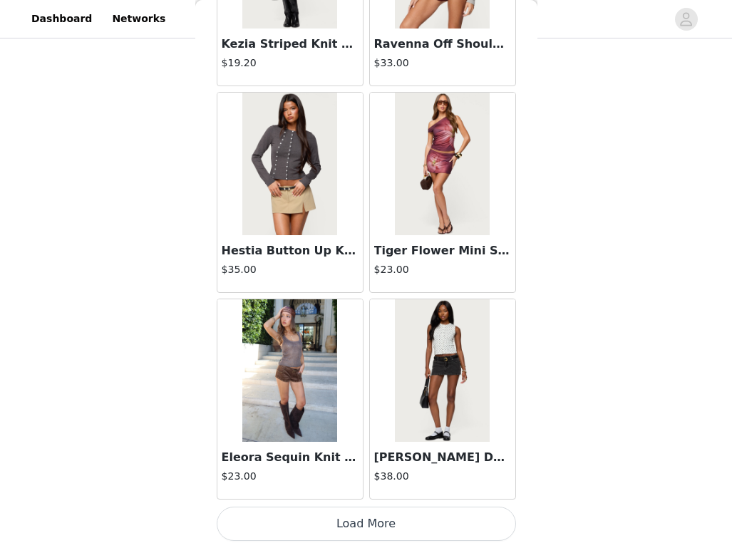
click at [373, 530] on button "Load More" at bounding box center [366, 524] width 299 height 34
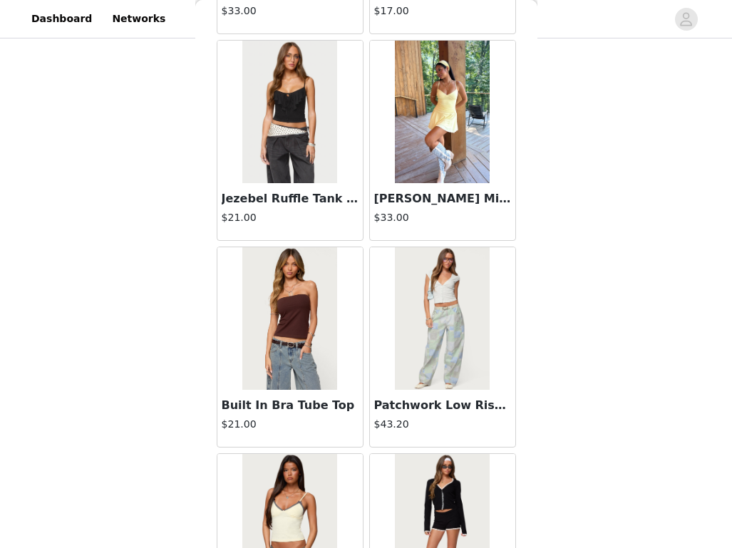
scroll to position [9901, 0]
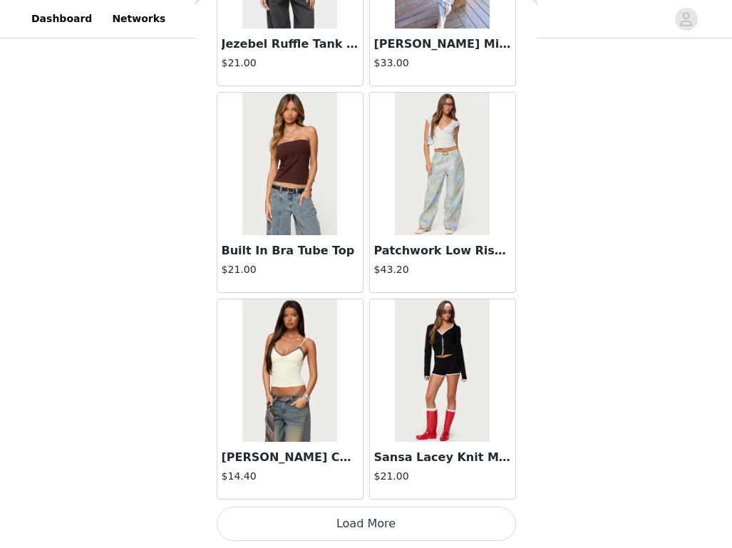
click at [371, 539] on button "Load More" at bounding box center [366, 524] width 299 height 34
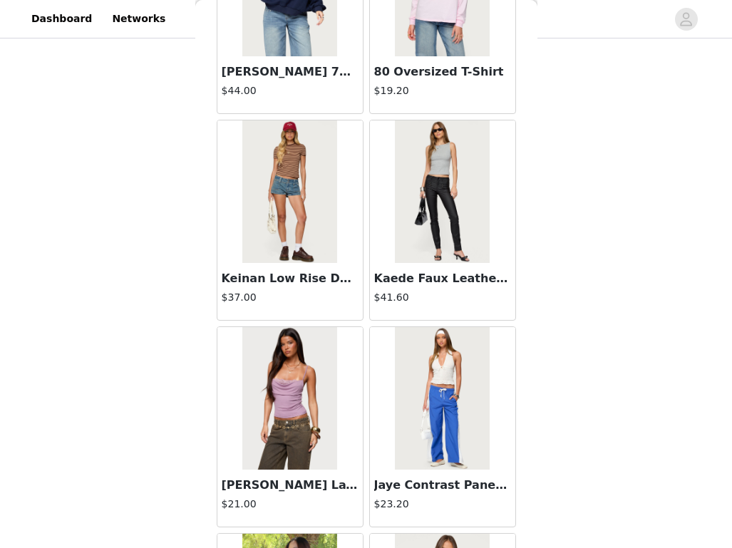
scroll to position [11968, 0]
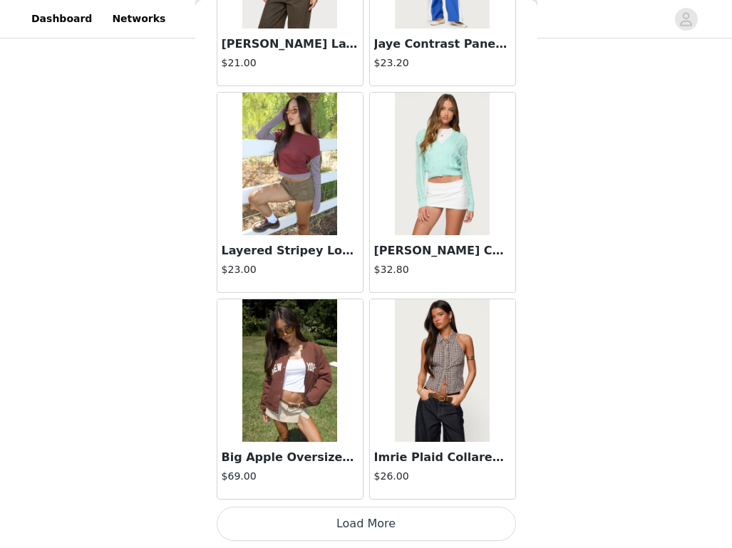
click at [371, 527] on button "Load More" at bounding box center [366, 524] width 299 height 34
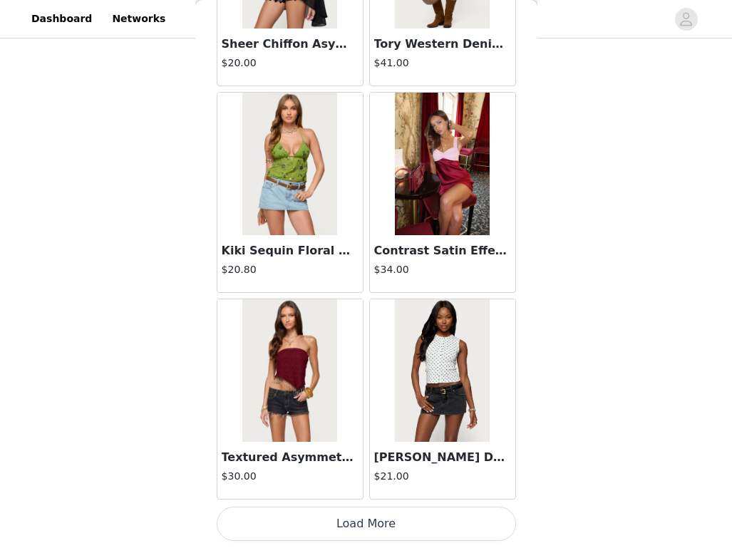
click at [385, 523] on button "Load More" at bounding box center [366, 524] width 299 height 34
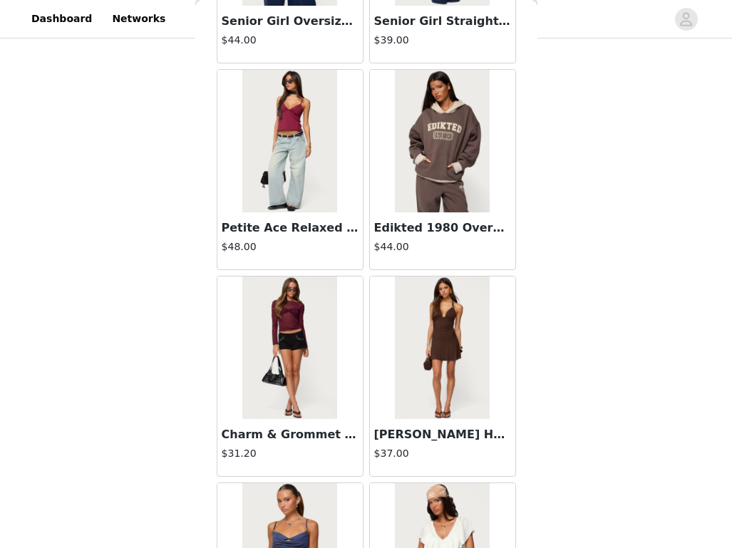
scroll to position [16102, 0]
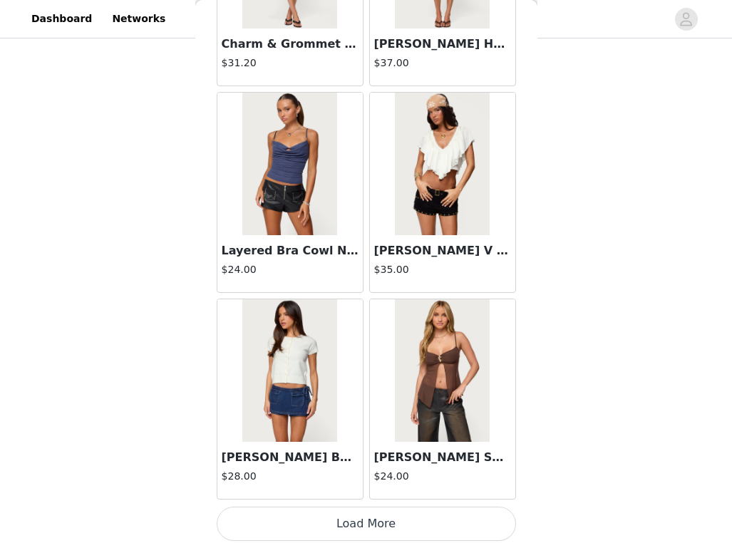
click at [386, 517] on button "Load More" at bounding box center [366, 524] width 299 height 34
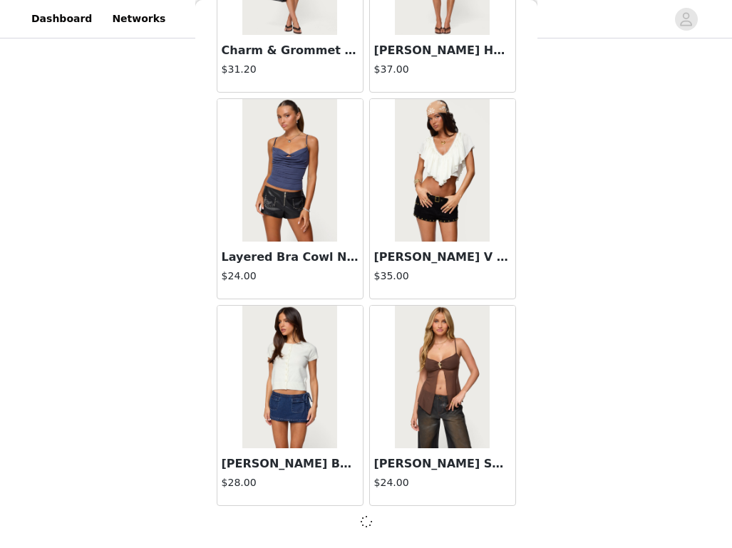
scroll to position [16096, 0]
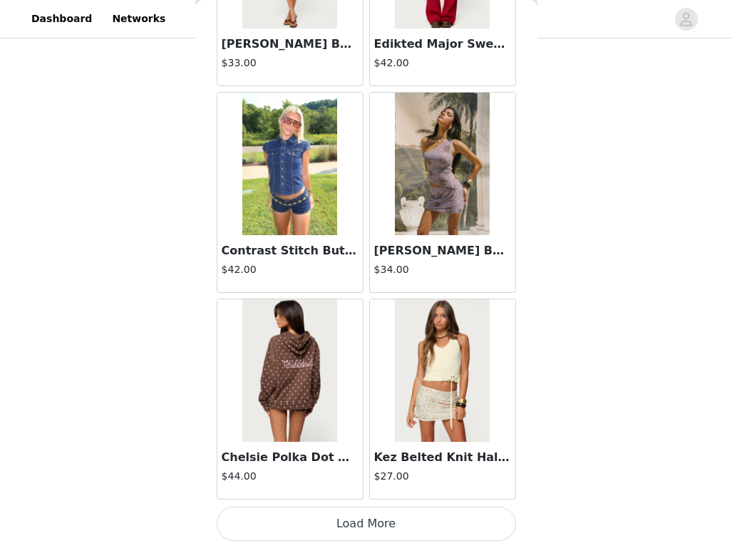
click at [386, 517] on button "Load More" at bounding box center [366, 524] width 299 height 34
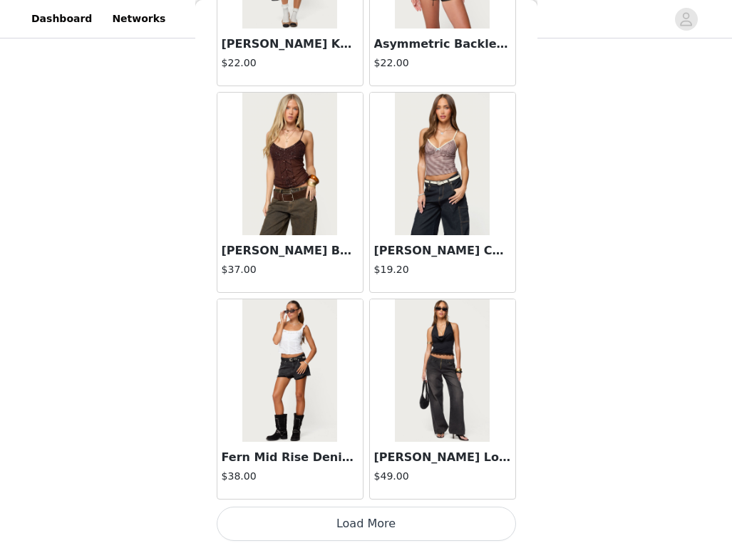
click at [386, 517] on button "Load More" at bounding box center [366, 524] width 299 height 34
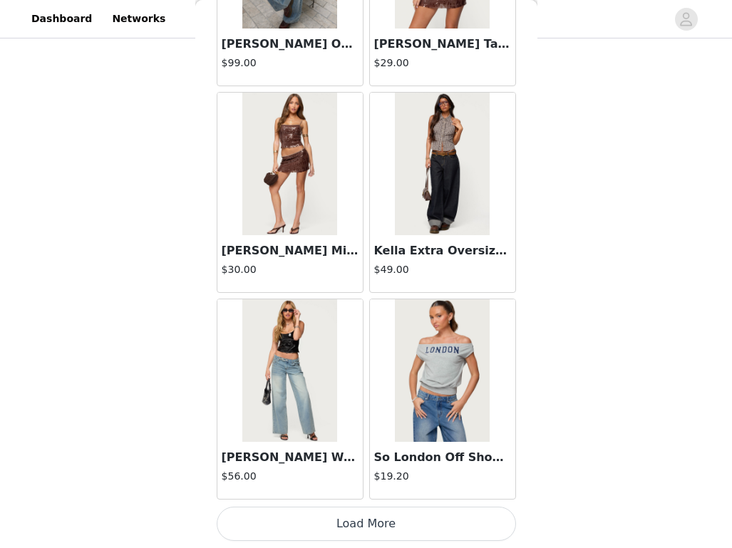
scroll to position [478, 0]
click at [393, 511] on button "Load More" at bounding box center [366, 524] width 299 height 34
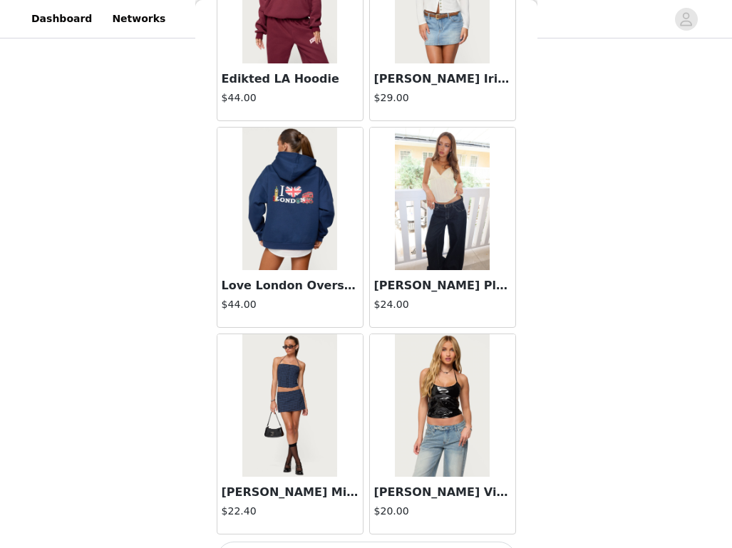
scroll to position [24370, 0]
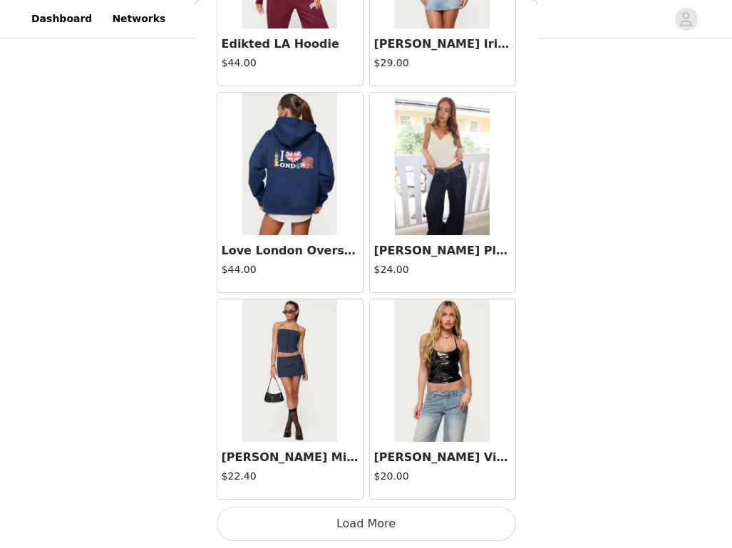
click at [353, 517] on button "Load More" at bounding box center [366, 524] width 299 height 34
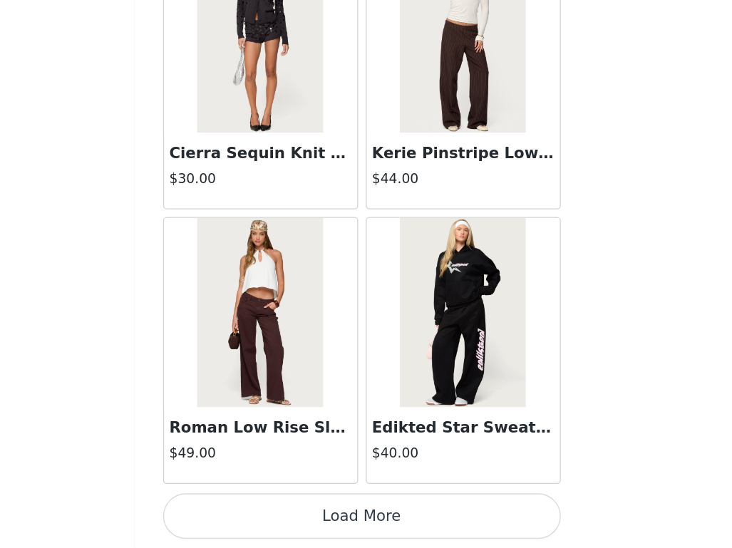
scroll to position [420, 0]
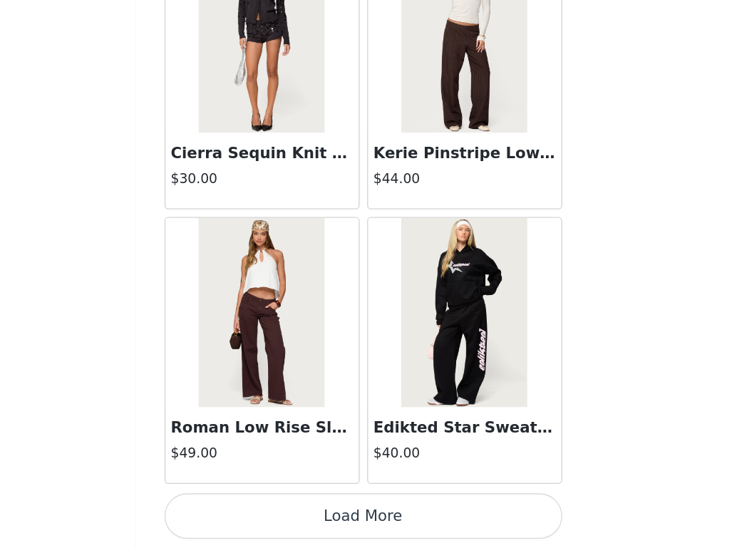
click at [362, 523] on button "Load More" at bounding box center [366, 524] width 299 height 34
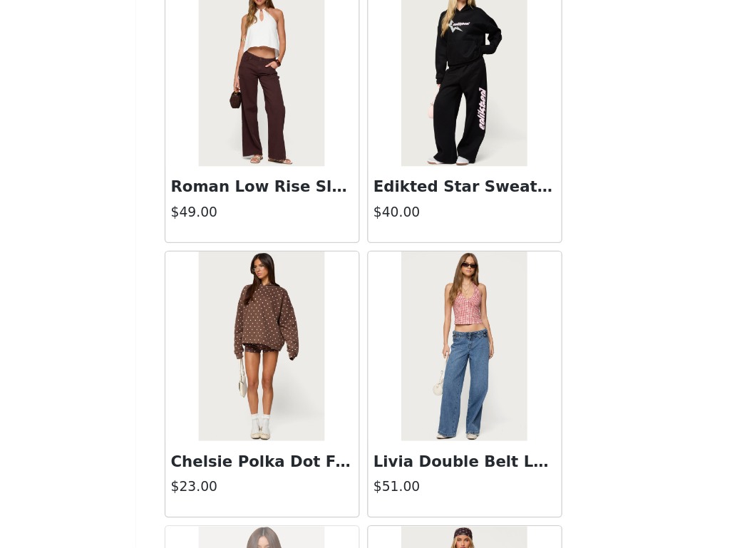
scroll to position [26618, 0]
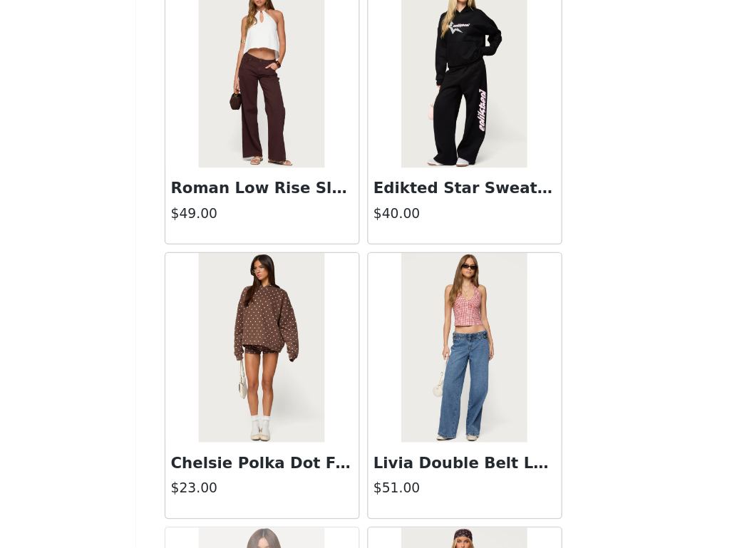
click at [289, 212] on img at bounding box center [289, 190] width 95 height 143
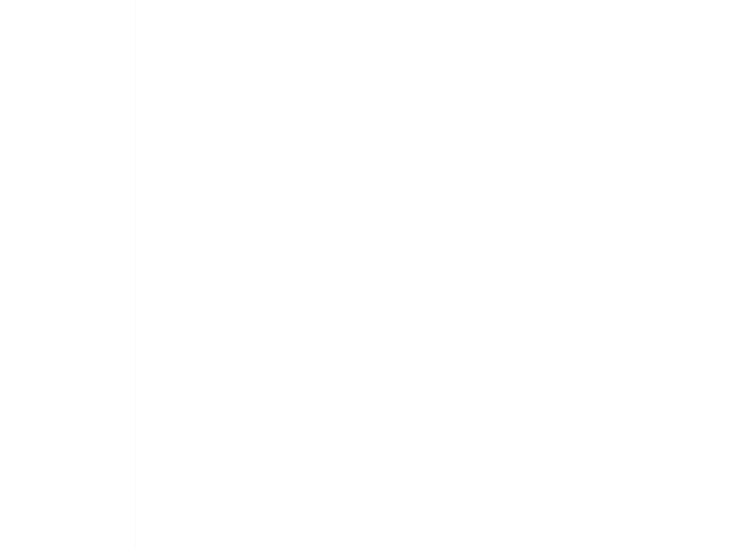
scroll to position [0, 0]
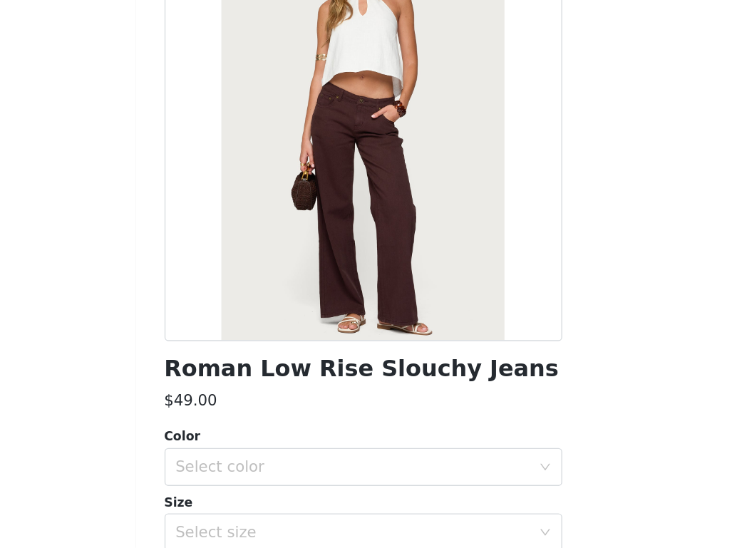
click at [339, 467] on div "Color" at bounding box center [366, 464] width 299 height 14
click at [339, 478] on div "Select color" at bounding box center [361, 486] width 273 height 27
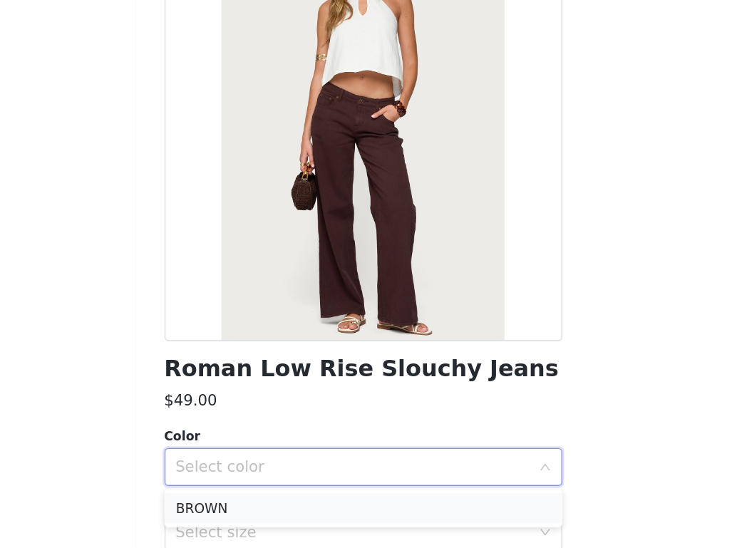
click at [334, 516] on li "BROWN" at bounding box center [366, 518] width 299 height 23
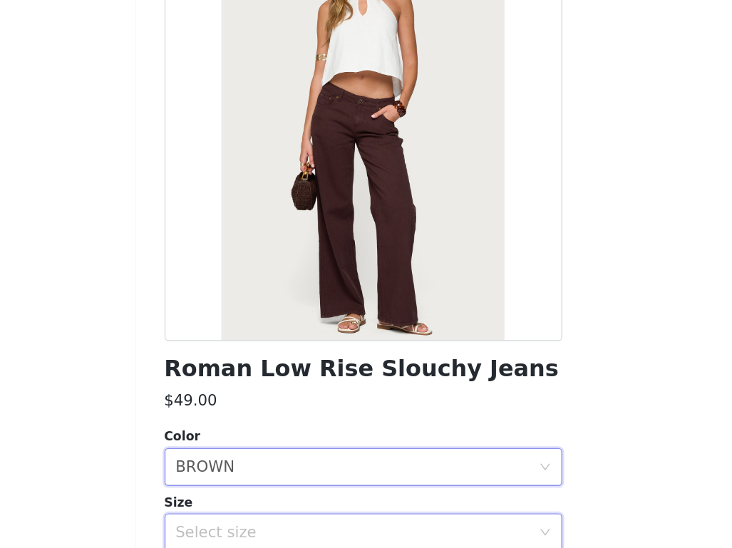
click at [334, 525] on div "Select size" at bounding box center [361, 535] width 273 height 27
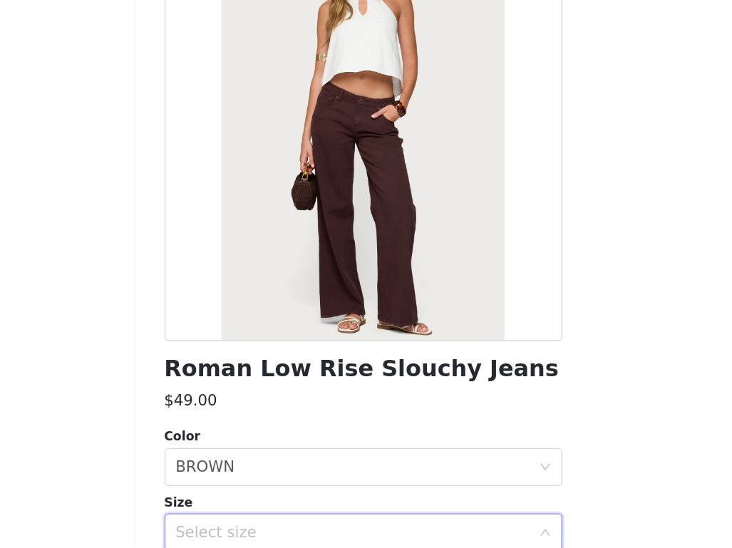
scroll to position [130, 0]
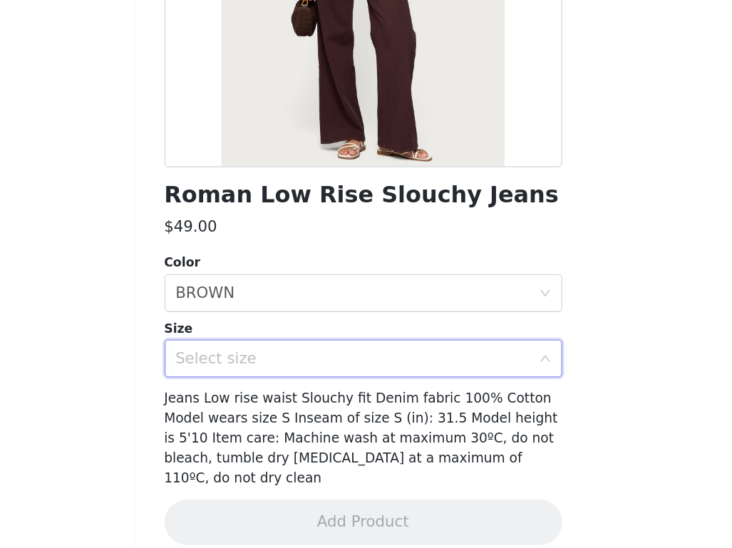
click at [426, 405] on div "Select size" at bounding box center [358, 405] width 267 height 14
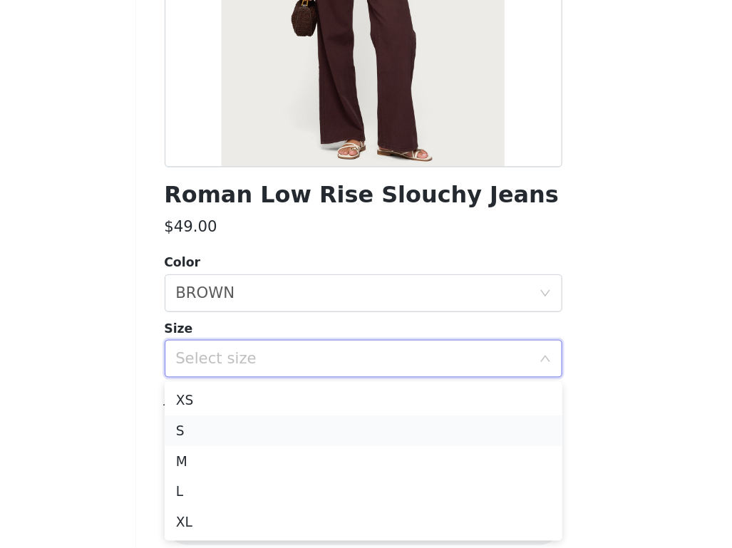
click at [401, 455] on li "S" at bounding box center [366, 459] width 299 height 23
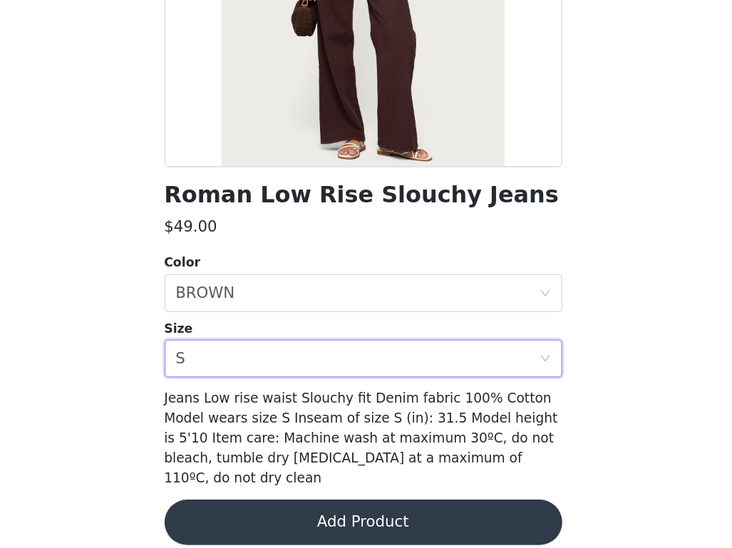
click at [390, 515] on button "Add Product" at bounding box center [366, 529] width 299 height 34
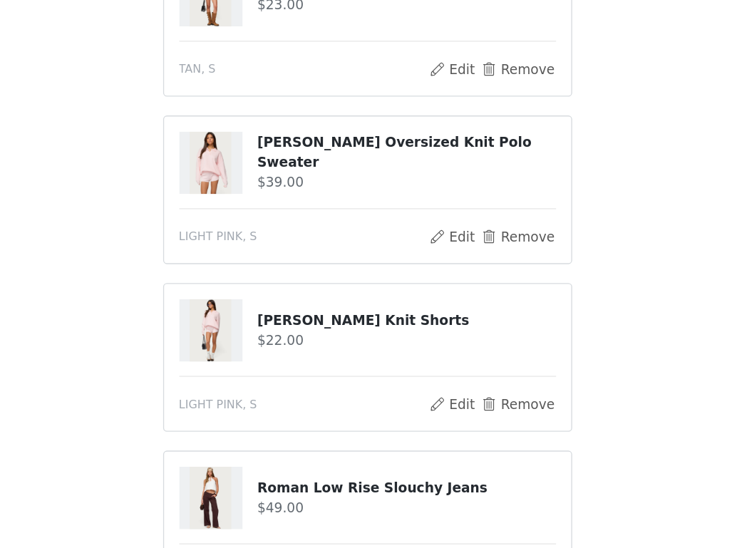
scroll to position [605, 0]
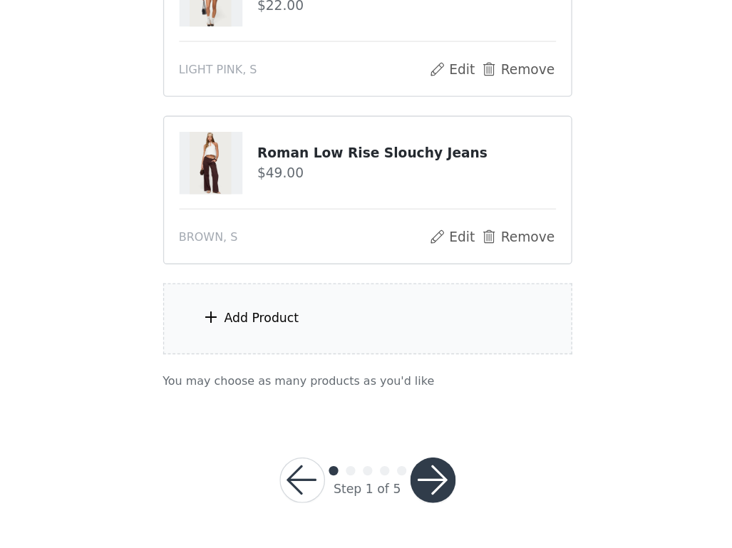
click at [321, 385] on div "Add Product" at bounding box center [366, 375] width 308 height 53
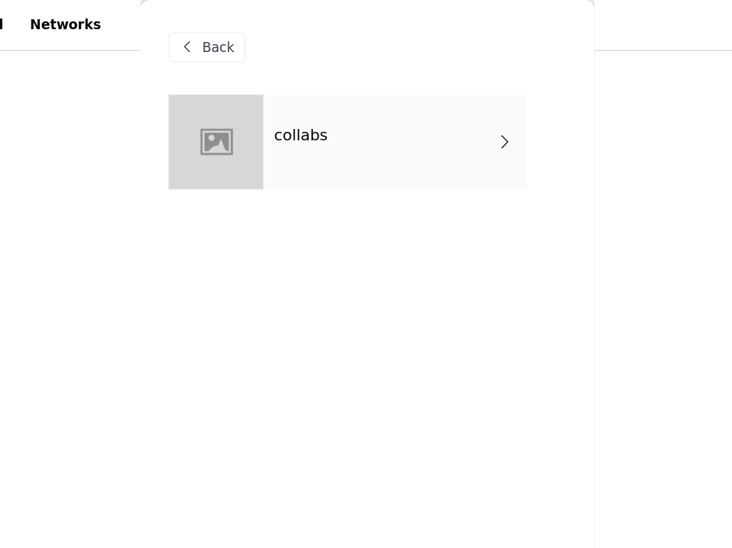
scroll to position [537, 0]
click at [388, 120] on div "collabs" at bounding box center [387, 106] width 198 height 71
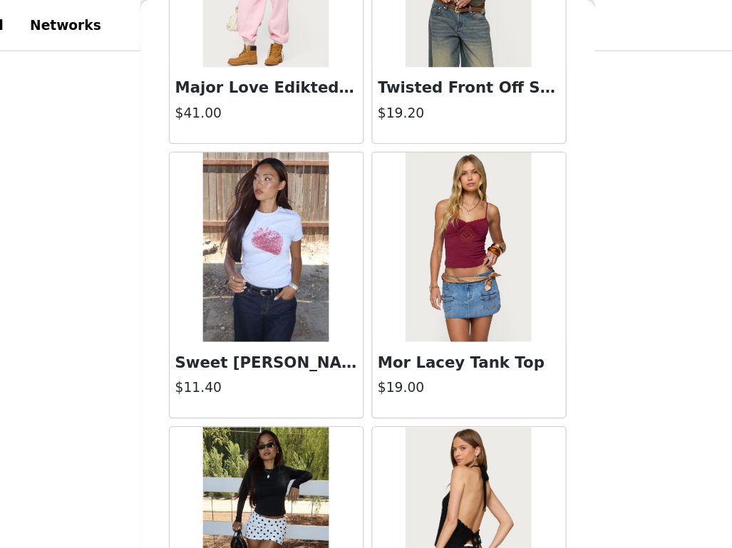
scroll to position [1633, 0]
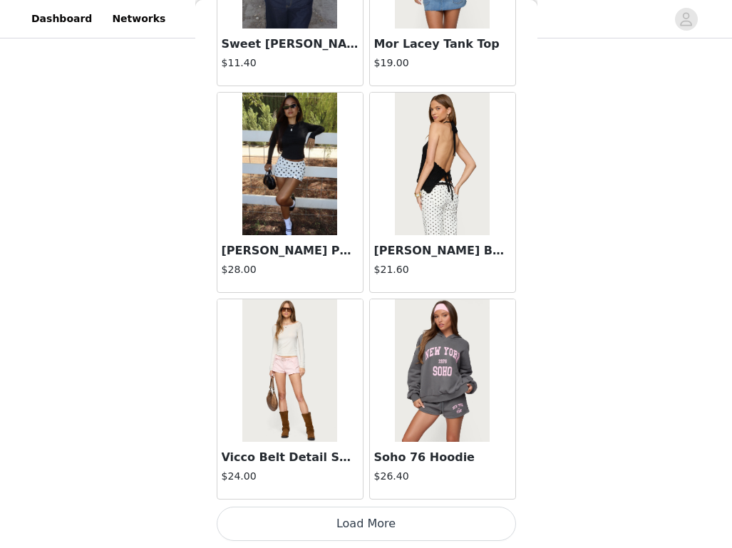
click at [342, 515] on button "Load More" at bounding box center [366, 524] width 299 height 34
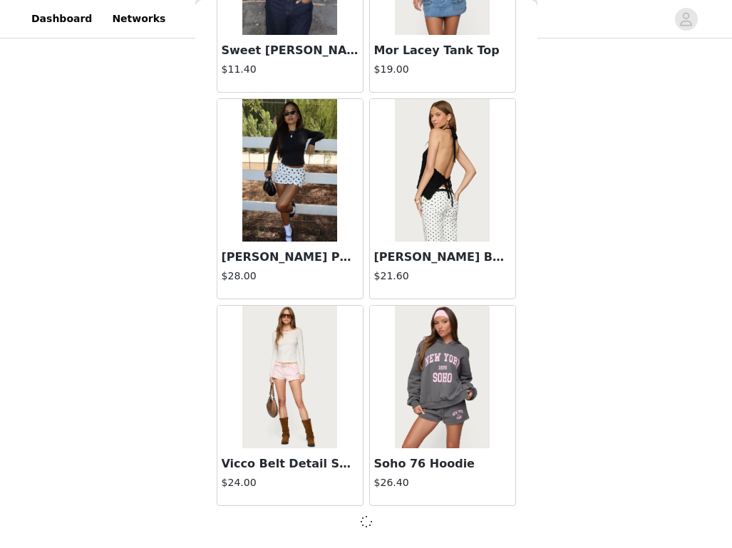
scroll to position [605, 0]
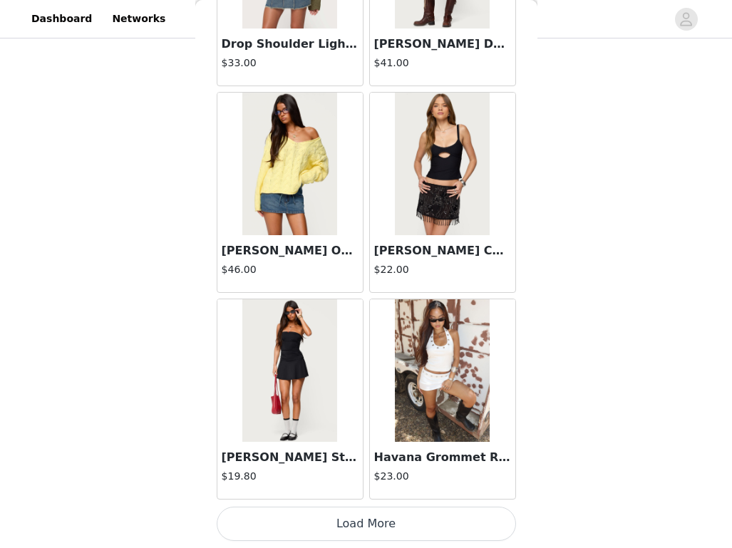
click at [342, 516] on button "Load More" at bounding box center [366, 524] width 299 height 34
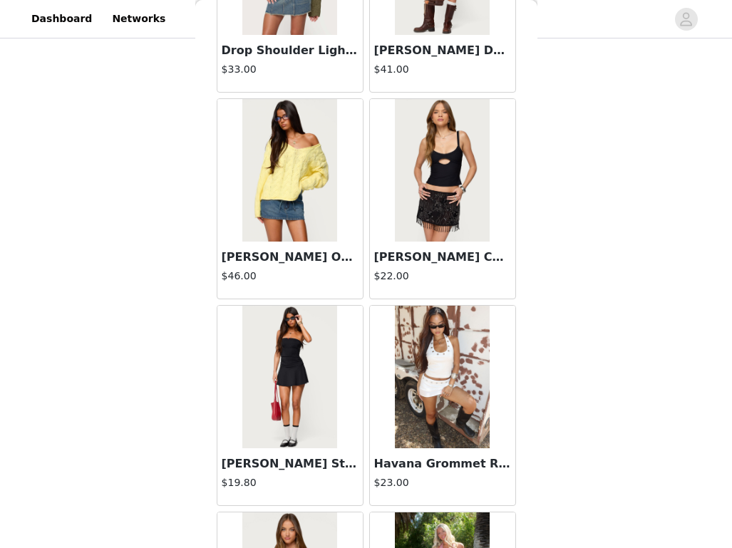
scroll to position [3700, 0]
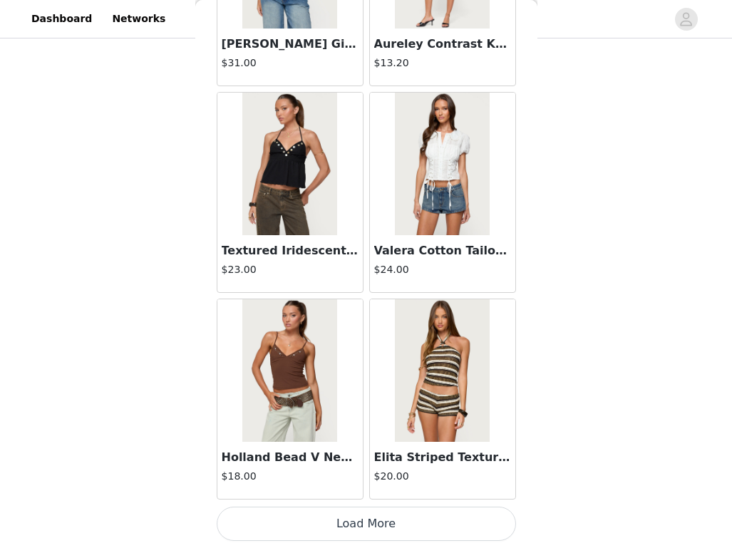
click at [342, 515] on button "Load More" at bounding box center [366, 524] width 299 height 34
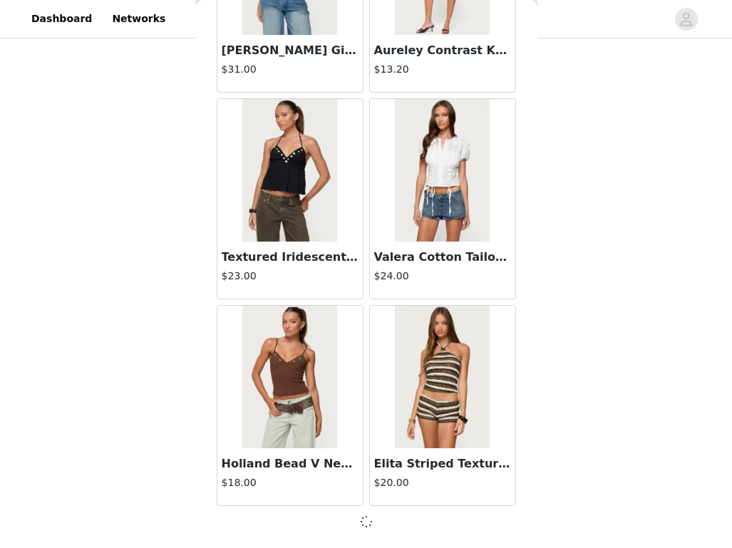
scroll to position [5767, 0]
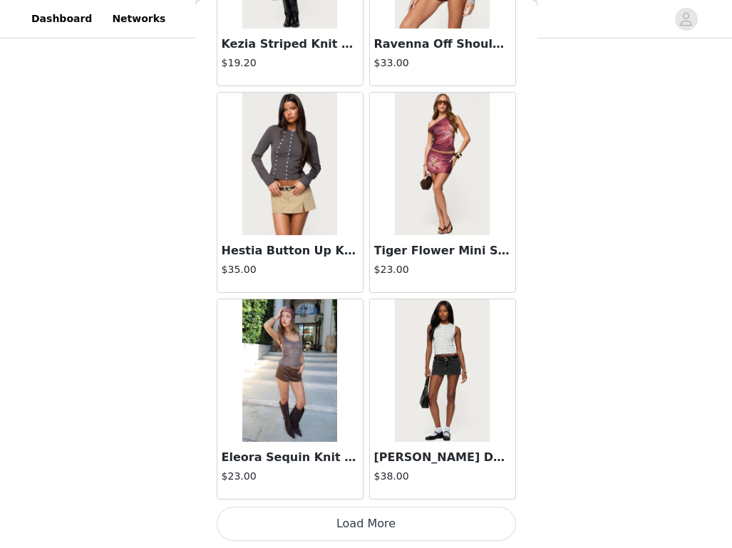
click at [344, 515] on button "Load More" at bounding box center [366, 524] width 299 height 34
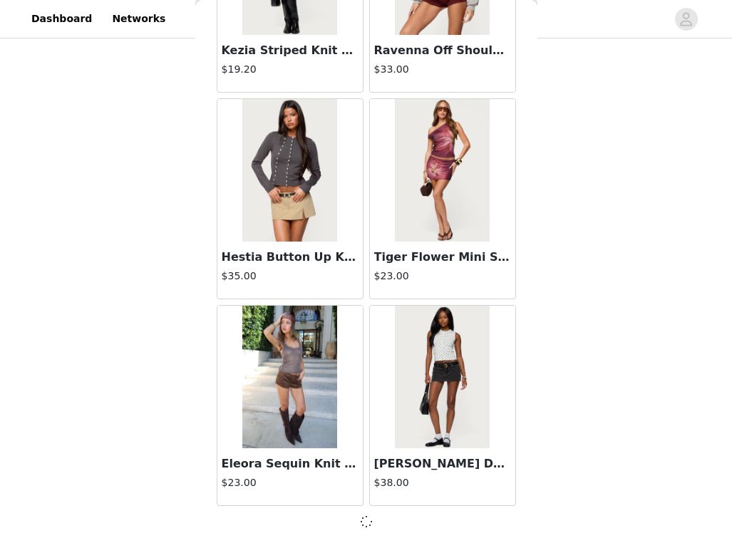
scroll to position [7834, 0]
